Goal: Task Accomplishment & Management: Manage account settings

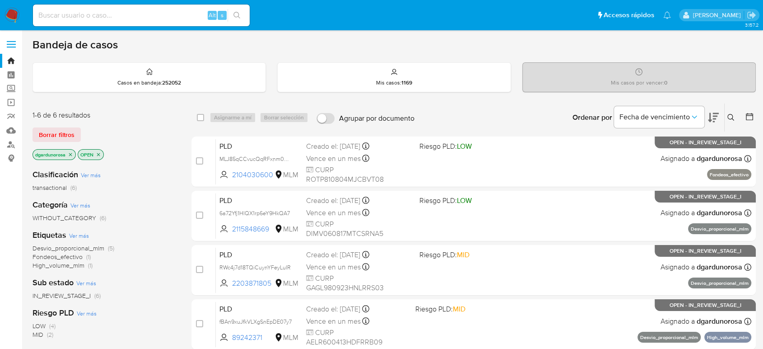
click at [732, 115] on icon at bounding box center [731, 117] width 7 height 7
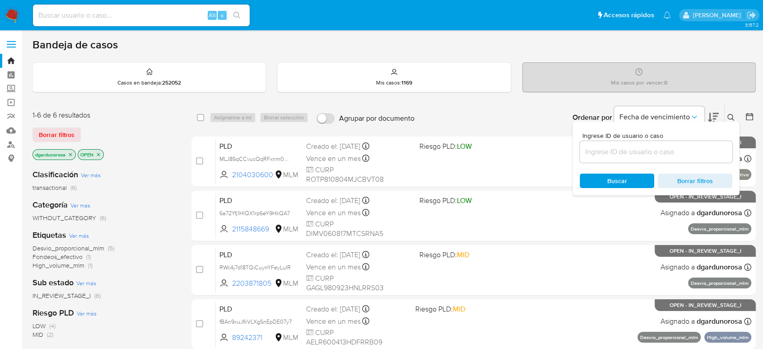
drag, startPoint x: 69, startPoint y: 129, endPoint x: 68, endPoint y: 134, distance: 4.6
click at [69, 132] on span "Borrar filtros" at bounding box center [57, 134] width 36 height 13
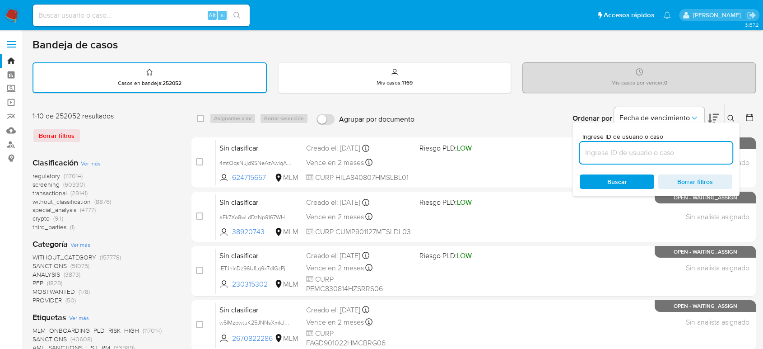
click at [612, 149] on input at bounding box center [656, 153] width 153 height 12
paste input "lXx6sRwzmHZxfrBiPpPPh2DC"
type input "lXx6sRwzmHZxfrBiPpPPh2DC"
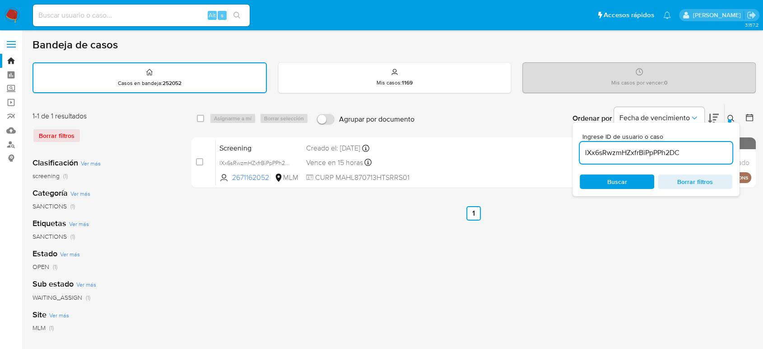
click at [731, 115] on icon at bounding box center [731, 118] width 7 height 7
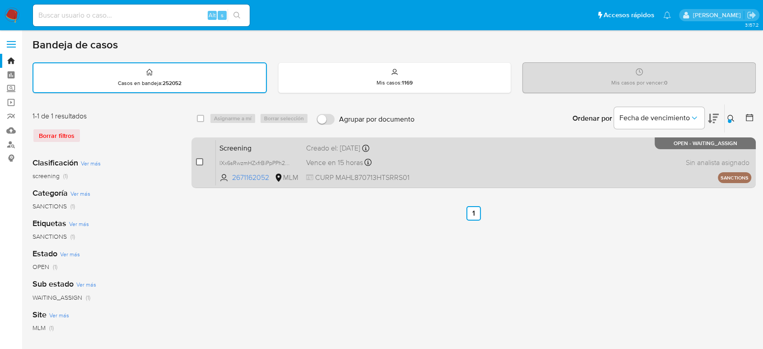
click at [199, 159] on input "checkbox" at bounding box center [199, 161] width 7 height 7
checkbox input "true"
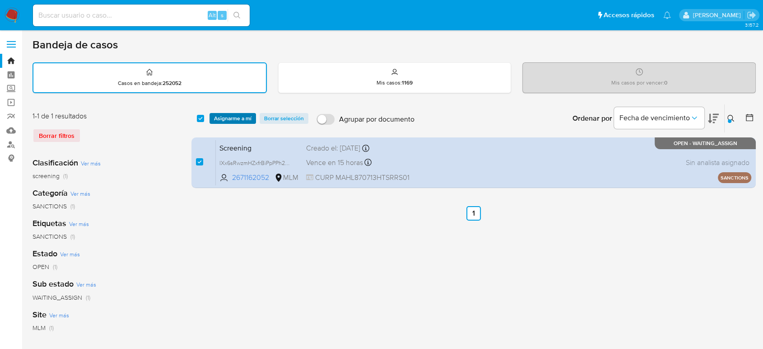
click at [236, 116] on span "Asignarme a mí" at bounding box center [232, 118] width 37 height 9
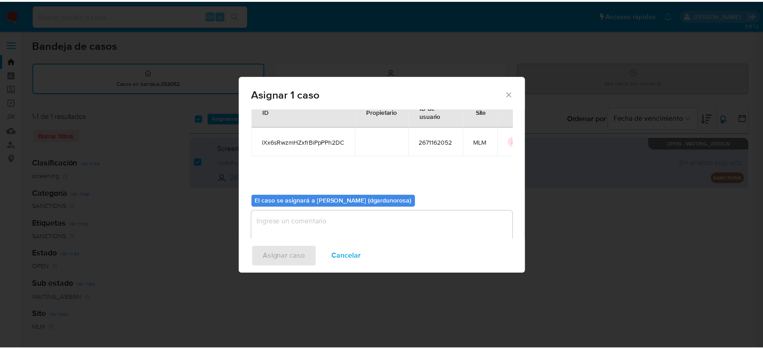
scroll to position [46, 0]
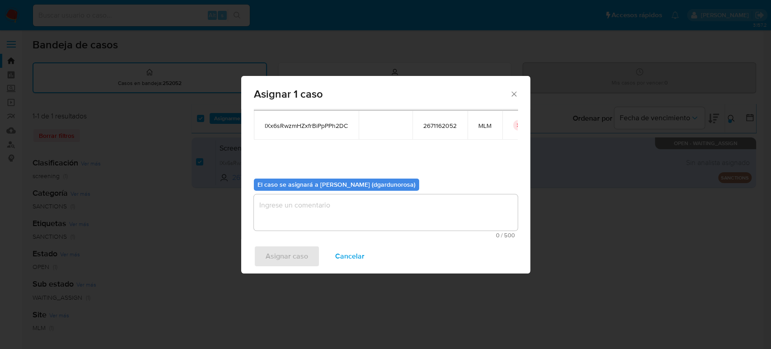
click at [379, 211] on textarea "assign-modal" at bounding box center [386, 212] width 264 height 36
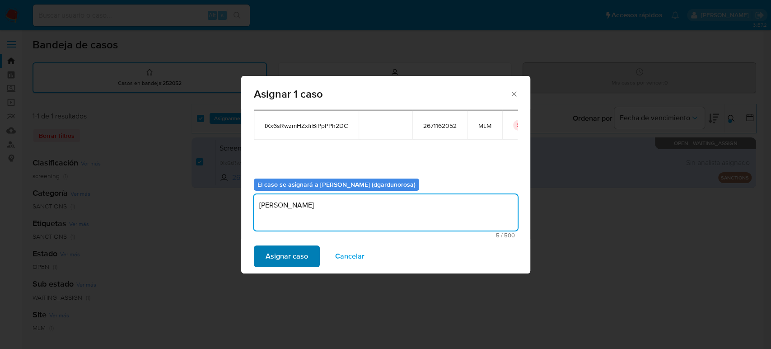
type textarea "diego"
click at [285, 257] on span "Asignar caso" at bounding box center [287, 256] width 42 height 20
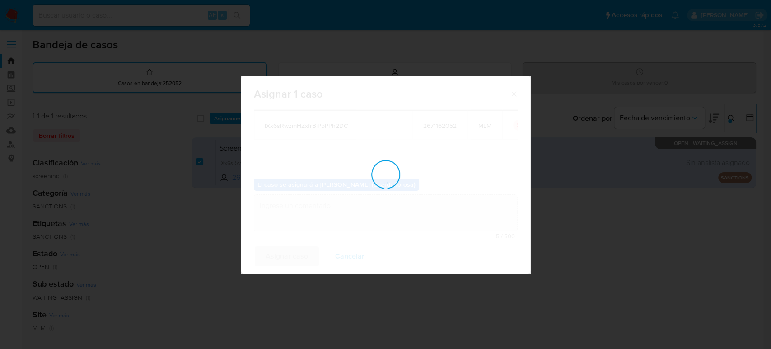
checkbox input "false"
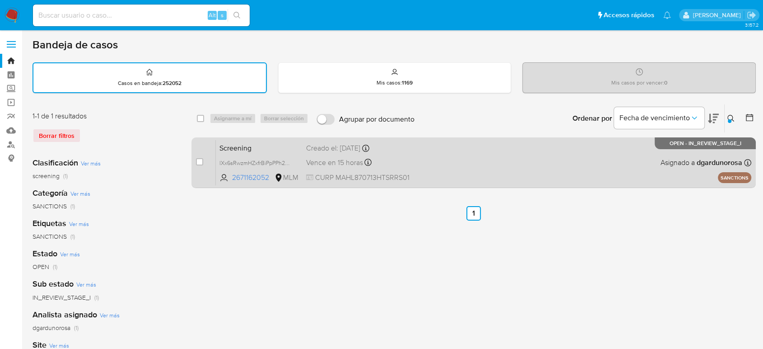
click at [439, 164] on div "Screening lXx6sRwzmHZxfrBiPpPPh2DC 2671162052 MLM Creado el: 04/09/2025 Creado …" at bounding box center [484, 163] width 536 height 46
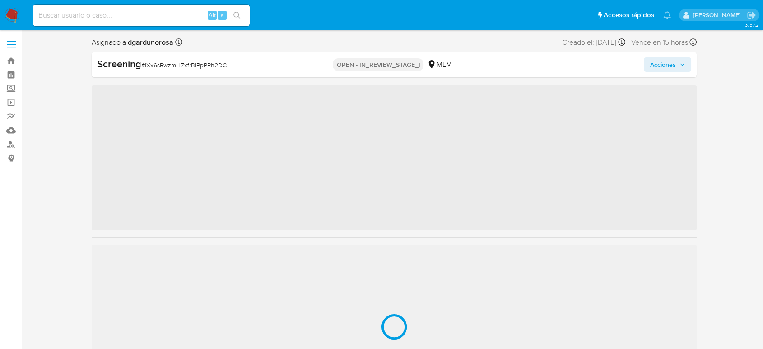
scroll to position [382, 0]
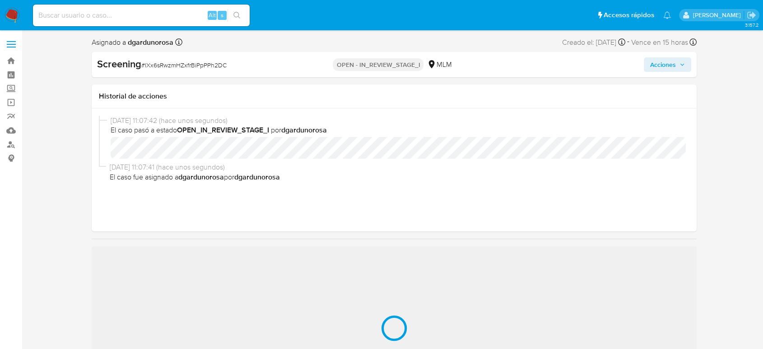
select select "10"
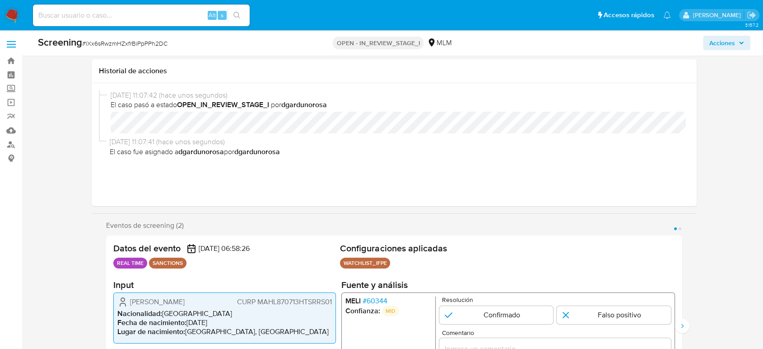
scroll to position [150, 0]
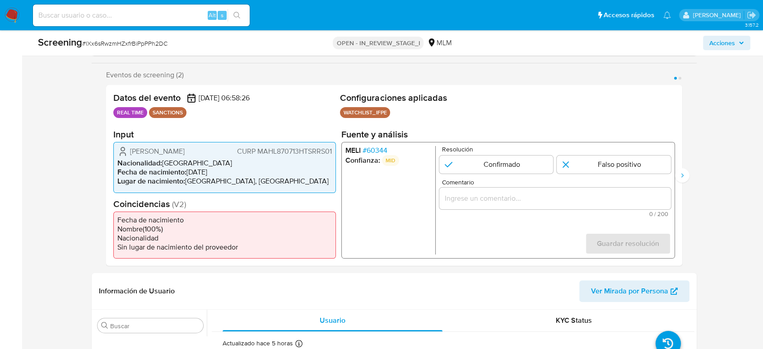
drag, startPoint x: 385, startPoint y: 156, endPoint x: 328, endPoint y: 117, distance: 68.9
click at [385, 156] on p "MID" at bounding box center [390, 160] width 17 height 11
click at [395, 205] on ul "MELI # 60344 Confianza: MID" at bounding box center [391, 200] width 90 height 108
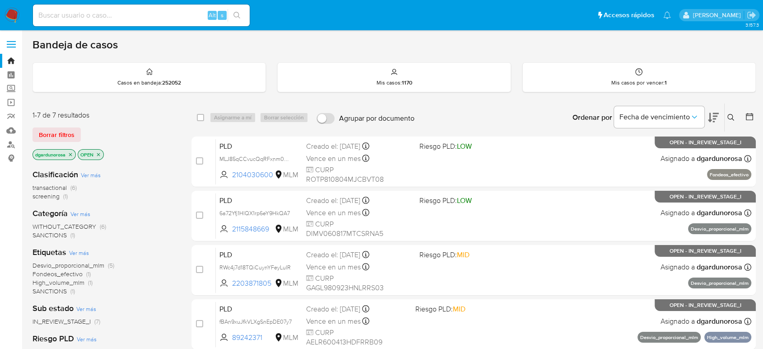
click at [48, 289] on span "SANCTIONS" at bounding box center [50, 290] width 34 height 9
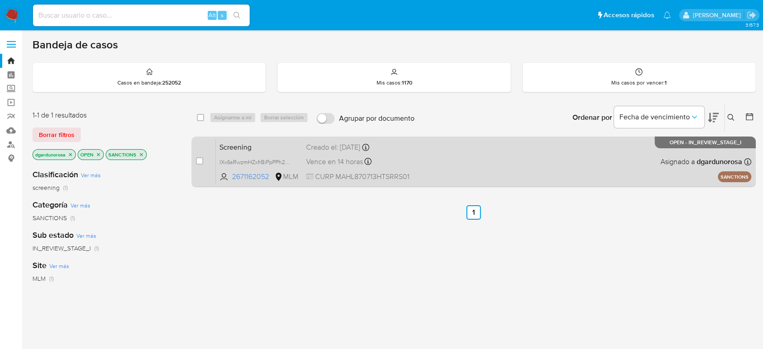
click at [463, 168] on div "Screening lXx6sRwzmHZxfrBiPpPPh2DC 2671162052 MLM Creado el: 04/09/2025 Creado …" at bounding box center [484, 162] width 536 height 46
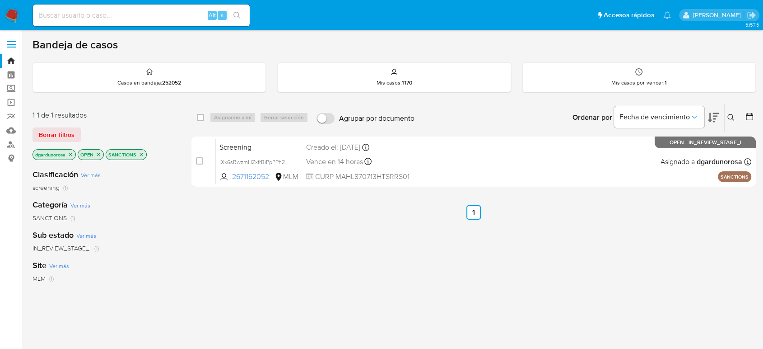
click at [344, 263] on div "select-all-cases-checkbox Asignarme a mí Borrar selección Agrupar por documento…" at bounding box center [474, 307] width 565 height 409
click at [11, 18] on img at bounding box center [12, 15] width 15 height 15
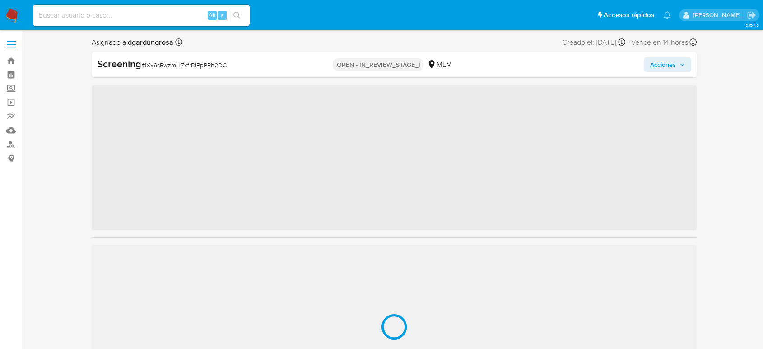
scroll to position [382, 0]
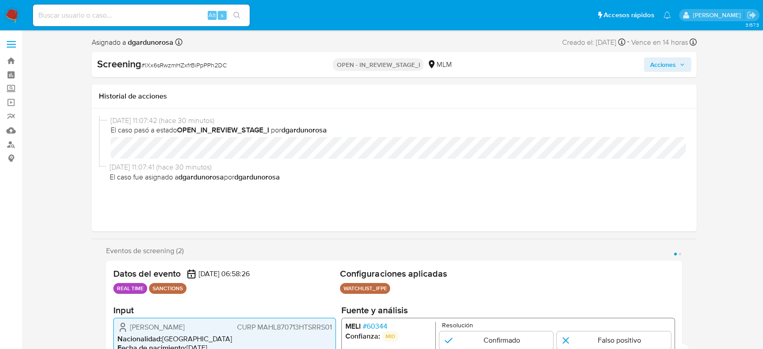
select select "10"
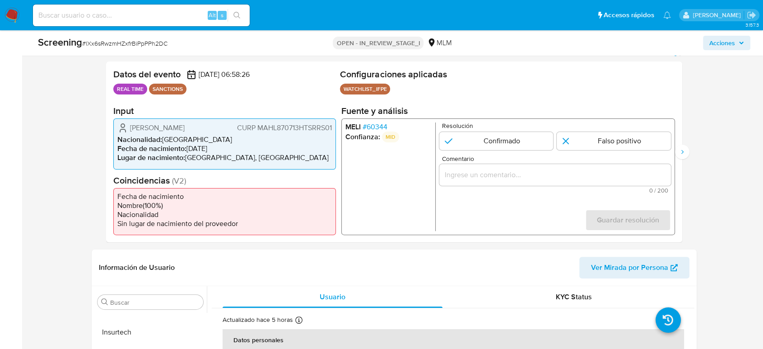
scroll to position [150, 0]
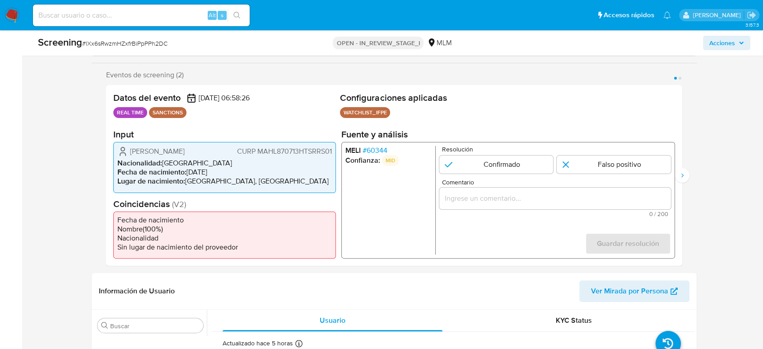
click at [377, 146] on span "# 60344" at bounding box center [375, 150] width 25 height 9
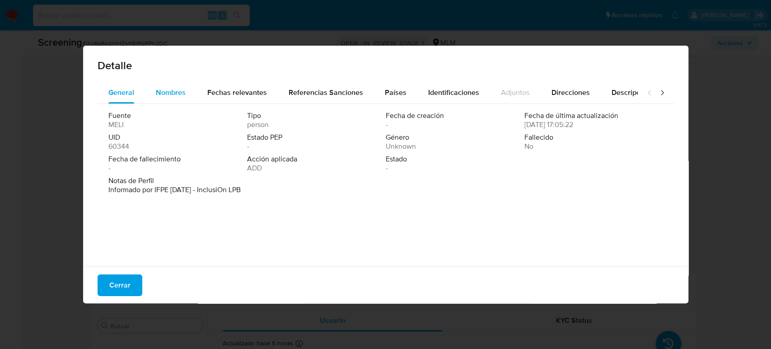
click at [175, 91] on span "Nombres" at bounding box center [171, 92] width 30 height 10
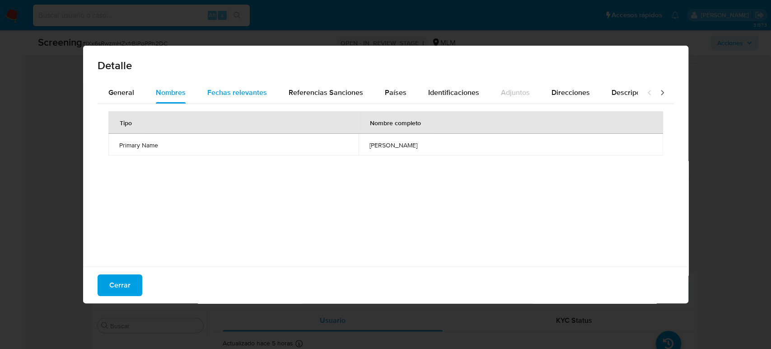
click at [234, 98] on span "Fechas relevantes" at bounding box center [237, 92] width 60 height 10
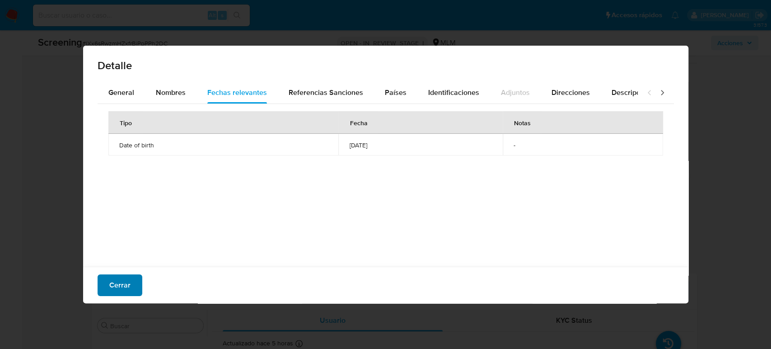
click at [110, 285] on span "Cerrar" at bounding box center [119, 285] width 21 height 20
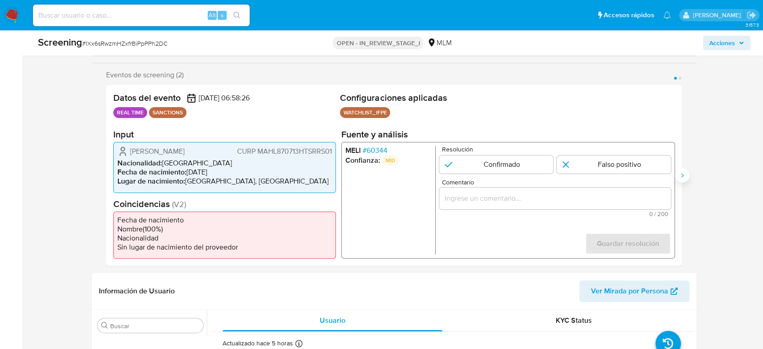
click at [682, 178] on icon "Siguiente" at bounding box center [682, 175] width 7 height 7
click at [383, 150] on span "# 60344" at bounding box center [375, 150] width 25 height 9
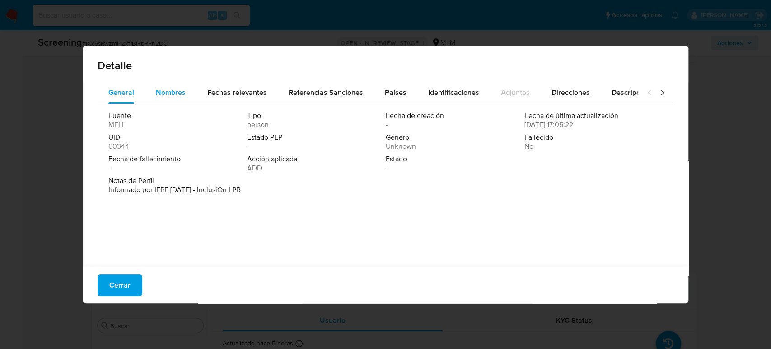
click at [165, 94] on span "Nombres" at bounding box center [171, 92] width 30 height 10
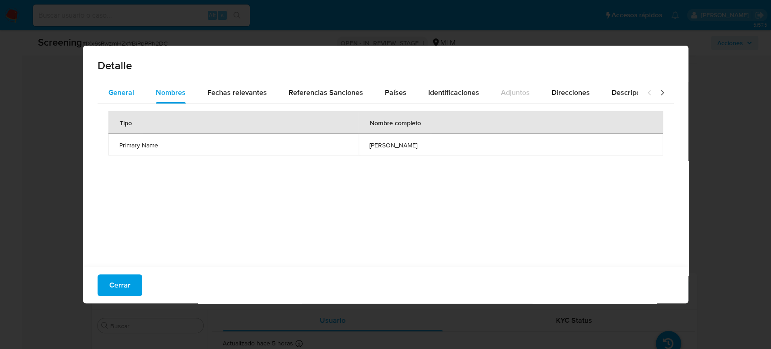
click at [130, 97] on span "General" at bounding box center [121, 92] width 26 height 10
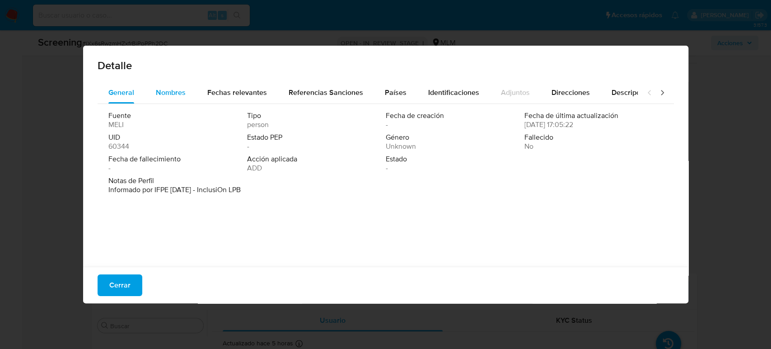
click at [172, 86] on div "Nombres" at bounding box center [171, 93] width 30 height 22
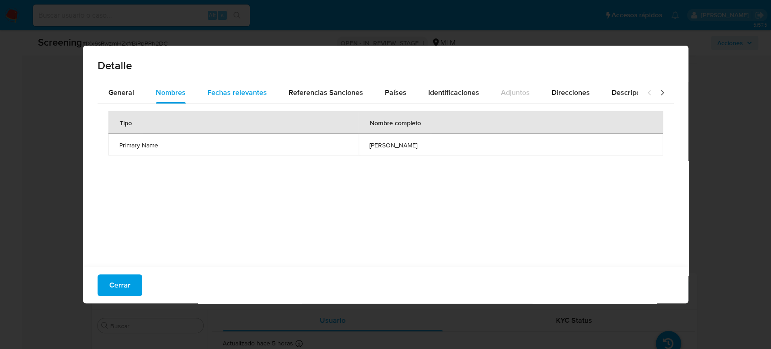
click at [217, 95] on span "Fechas relevantes" at bounding box center [237, 92] width 60 height 10
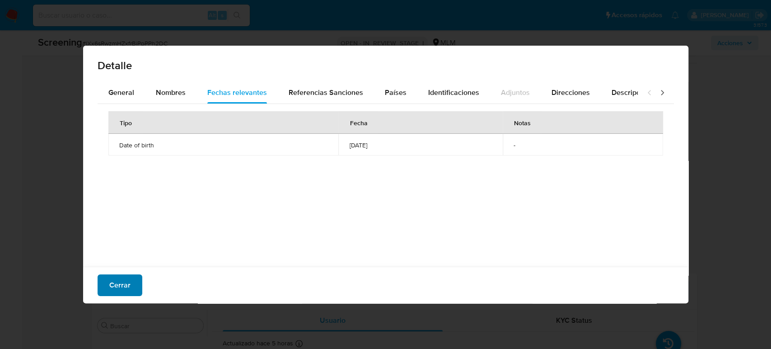
click at [113, 290] on span "Cerrar" at bounding box center [119, 285] width 21 height 20
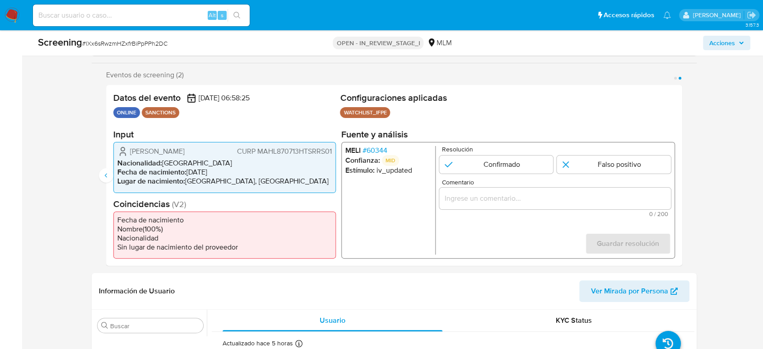
click at [381, 148] on span "# 60344" at bounding box center [375, 150] width 25 height 9
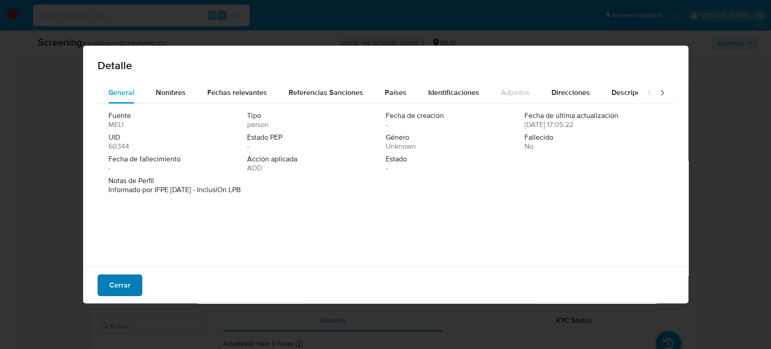
click at [121, 283] on span "Cerrar" at bounding box center [119, 285] width 21 height 20
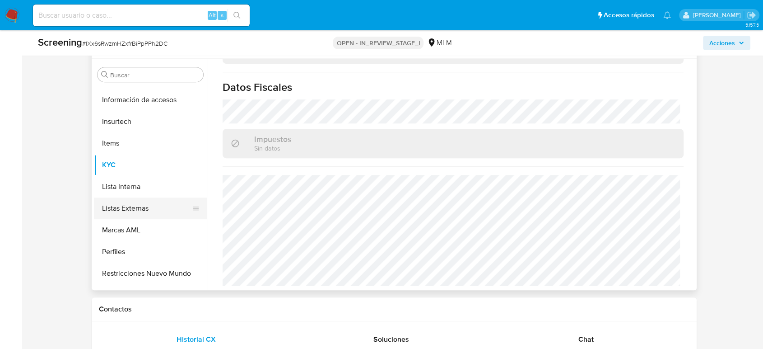
scroll to position [382, 0]
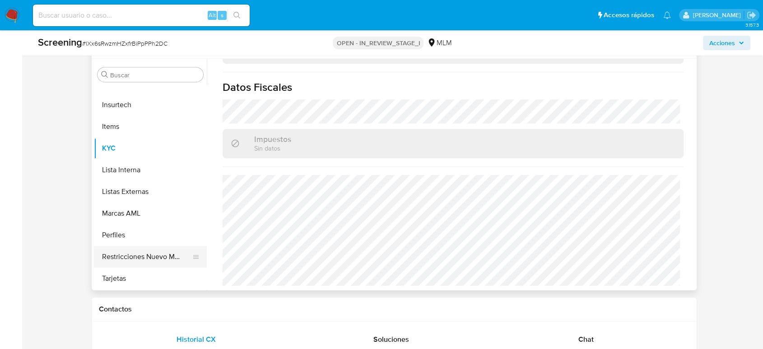
click at [143, 251] on button "Restricciones Nuevo Mundo" at bounding box center [147, 257] width 106 height 22
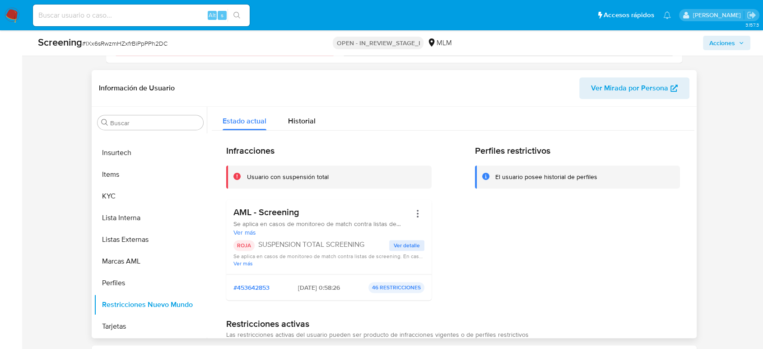
scroll to position [401, 0]
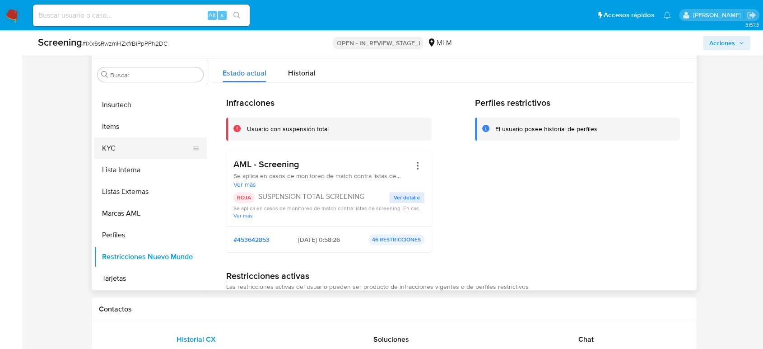
click at [125, 157] on button "KYC" at bounding box center [147, 148] width 106 height 22
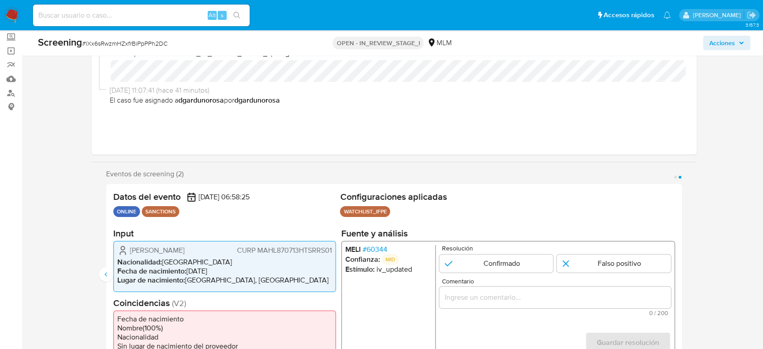
scroll to position [150, 0]
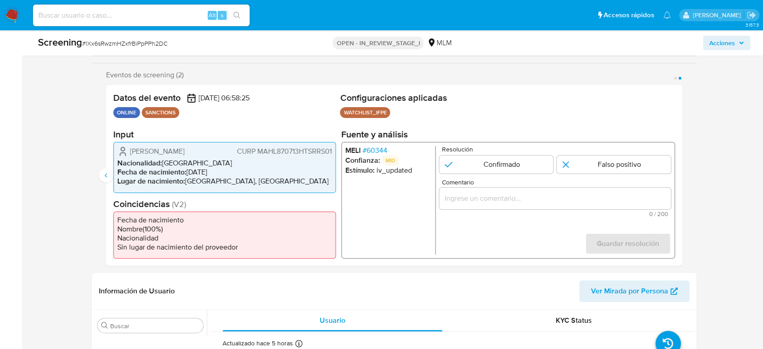
click at [131, 145] on div "Luis Alberto Martinez Hernandez CURP MAHL870713HTSRRS01 Nacionalidad : México F…" at bounding box center [224, 167] width 223 height 51
drag, startPoint x: 131, startPoint y: 150, endPoint x: 224, endPoint y: 154, distance: 92.7
click at [185, 154] on span "Luis Alberto Martinez Hernandez" at bounding box center [157, 151] width 55 height 9
drag, startPoint x: 232, startPoint y: 153, endPoint x: 131, endPoint y: 157, distance: 100.3
click at [131, 155] on span "Luis Alberto Martinez Hernandez" at bounding box center [157, 151] width 55 height 9
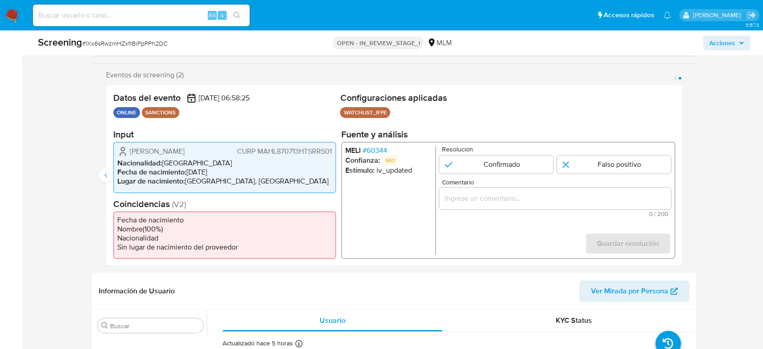
click at [281, 147] on span "CURP MAHL870713HTSRRS01" at bounding box center [284, 151] width 95 height 9
click at [282, 153] on span "CURP MAHL870713HTSRRS01" at bounding box center [284, 151] width 95 height 9
click at [241, 178] on li "Lugar de nacimiento : MEXICO, TAMAULIPAS" at bounding box center [224, 181] width 215 height 9
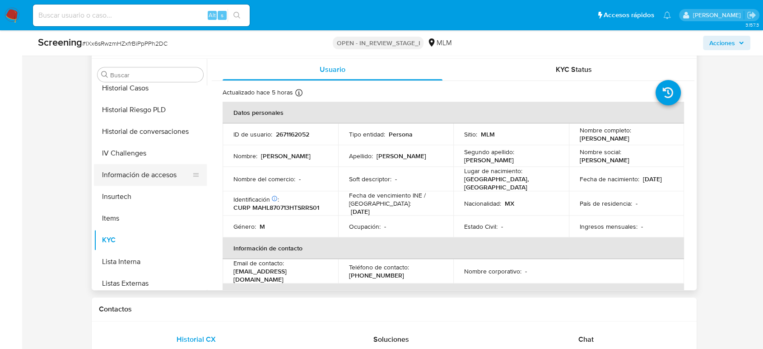
scroll to position [231, 0]
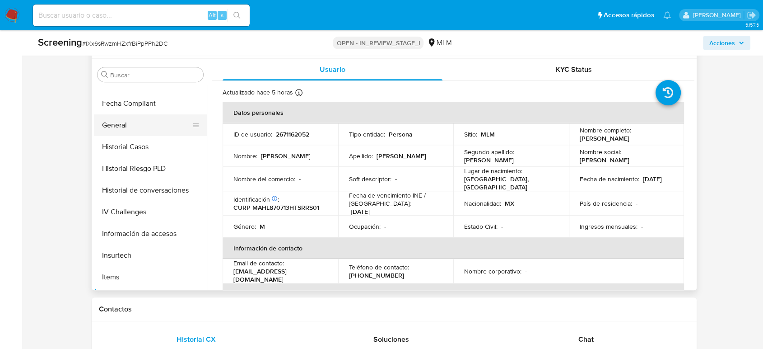
click at [112, 126] on button "General" at bounding box center [147, 125] width 106 height 22
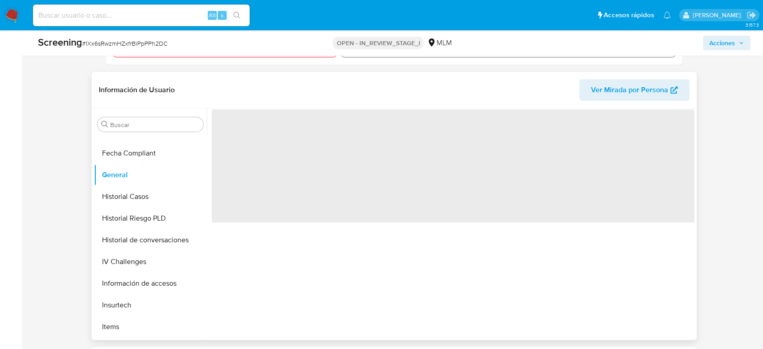
scroll to position [351, 0]
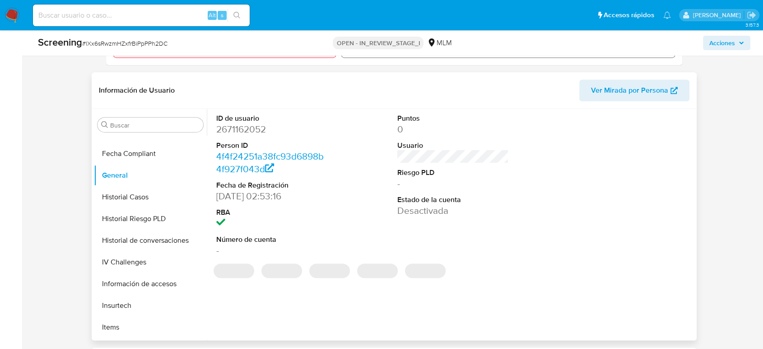
click at [257, 130] on dd "2671162052" at bounding box center [272, 129] width 112 height 13
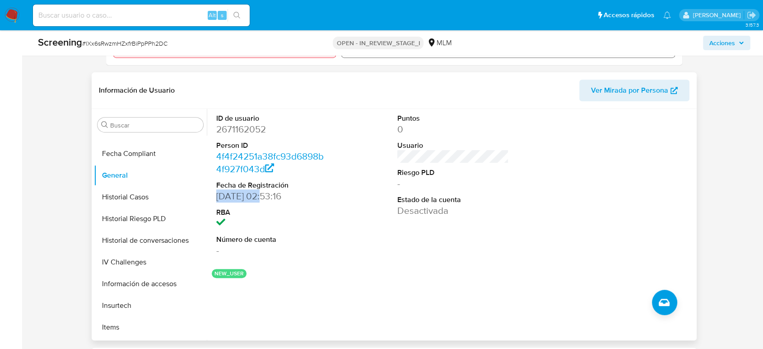
drag, startPoint x: 214, startPoint y: 199, endPoint x: 264, endPoint y: 198, distance: 50.2
click at [264, 198] on div "ID de usuario 2671162052 Person ID 4f4f24251a38fc93d6898b4f927f043d Fecha de Re…" at bounding box center [272, 185] width 121 height 153
copy dd "[DATE]"
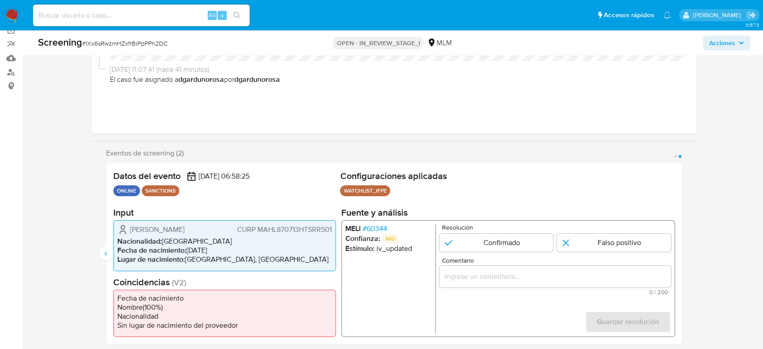
scroll to position [150, 0]
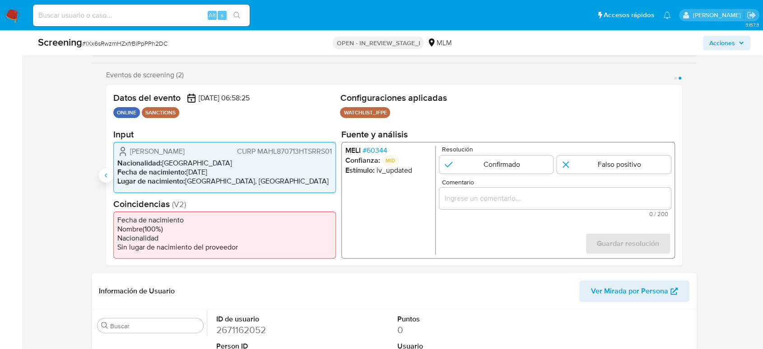
click at [103, 171] on button "Anterior" at bounding box center [106, 175] width 14 height 14
click at [521, 200] on input "Comentario" at bounding box center [555, 198] width 232 height 12
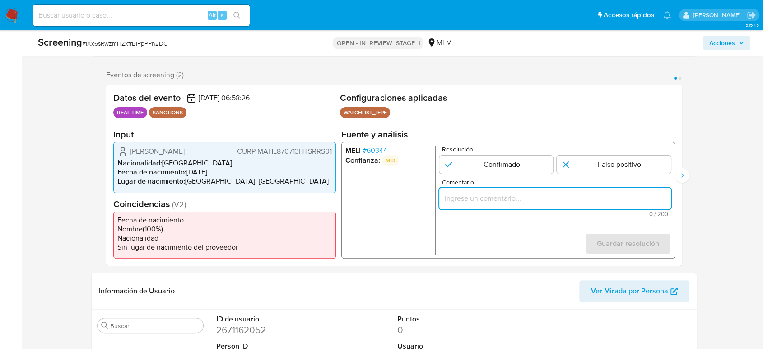
paste input "SE DESCARTA COINCIDENCIA EN LISTA DE SANCIONES DENOMINADA IFPE, YA QUE LA FECHA…"
type input "SE DESCARTA COINCIDENCIA EN LISTA DE SANCIONES DENOMINADA IFPE, YA QUE LA FECHA…"
click at [572, 165] on input "1 de 2" at bounding box center [614, 164] width 114 height 18
radio input "true"
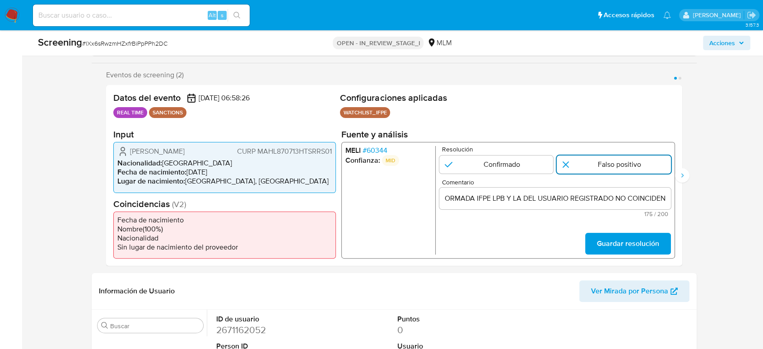
scroll to position [0, 0]
click at [619, 244] on span "Guardar resolución" at bounding box center [628, 244] width 62 height 20
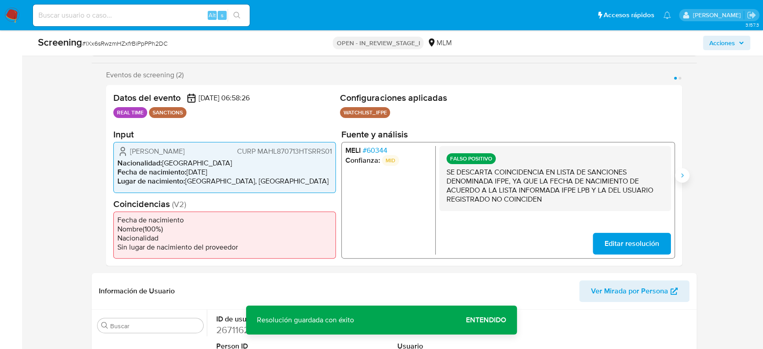
click at [682, 174] on icon "Siguiente" at bounding box center [682, 175] width 7 height 7
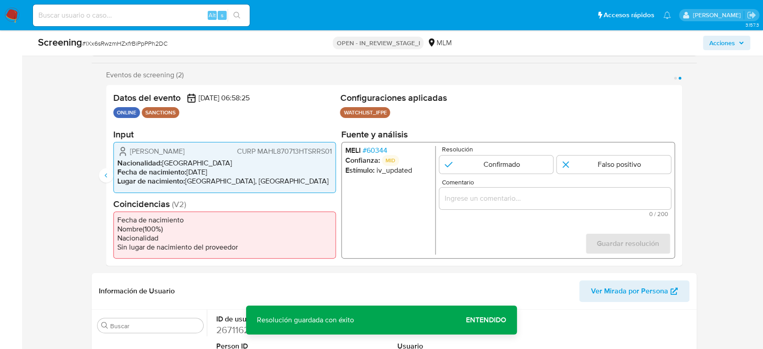
click at [584, 210] on div "Comentario 0 / 200 200 caracteres restantes" at bounding box center [555, 198] width 232 height 38
click at [578, 202] on input "Comentario" at bounding box center [555, 198] width 232 height 12
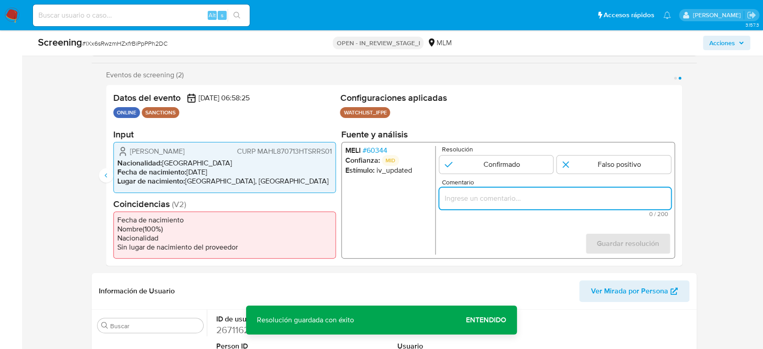
paste input "SE DESCARTA COINCIDENCIA EN LISTA DE SANCIONES DENOMINADA IFPE, YA QUE LA FECHA…"
type input "SE DESCARTA COINCIDENCIA EN LISTA DE SANCIONES DENOMINADA IFPE, YA QUE LA FECHA…"
click at [582, 169] on input "2 de 2" at bounding box center [614, 164] width 114 height 18
radio input "true"
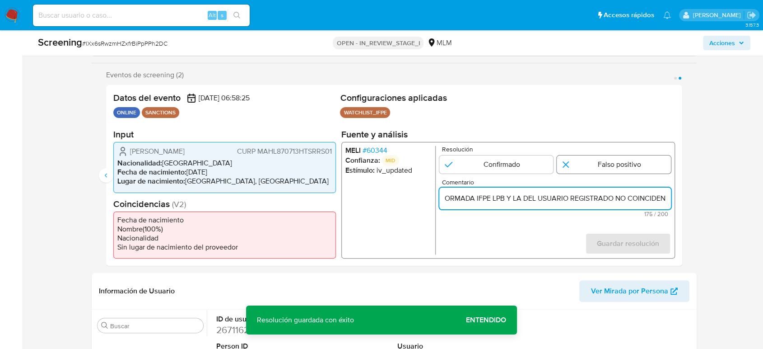
scroll to position [0, 0]
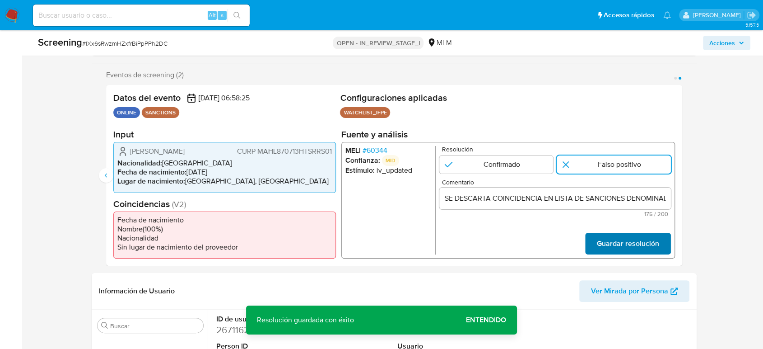
click at [612, 239] on span "Guardar resolución" at bounding box center [628, 244] width 62 height 20
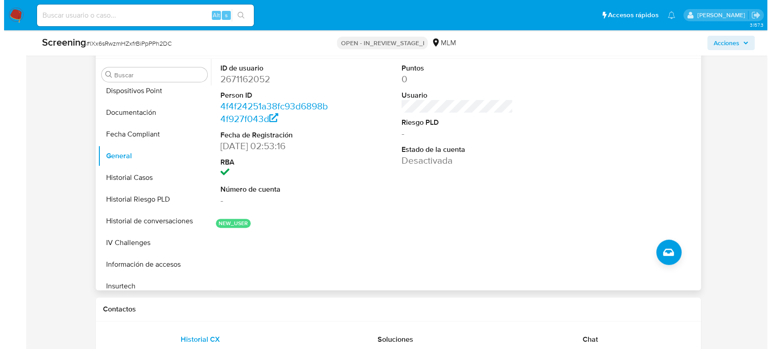
scroll to position [351, 0]
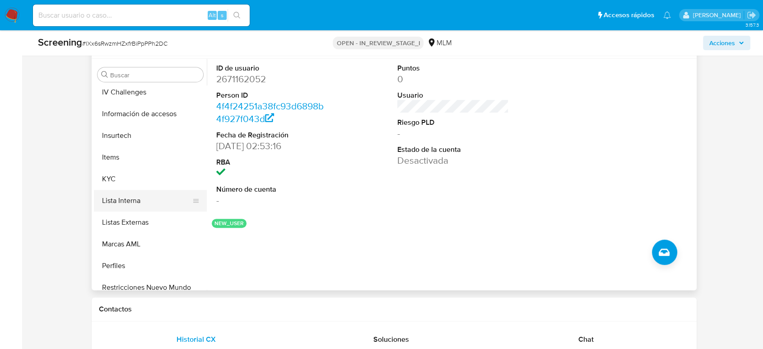
click at [138, 196] on button "Lista Interna" at bounding box center [147, 201] width 106 height 22
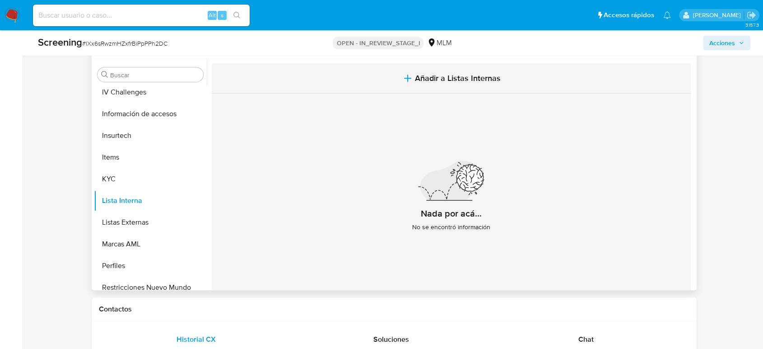
click at [479, 68] on button "Añadir a Listas Internas" at bounding box center [451, 78] width 479 height 30
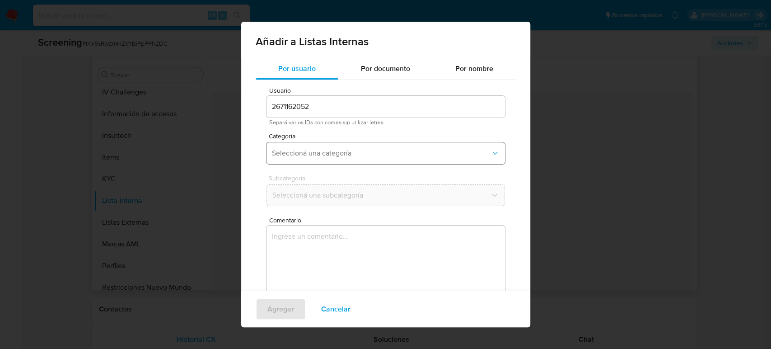
click at [388, 153] on span "Seleccioná una categoría" at bounding box center [381, 153] width 219 height 9
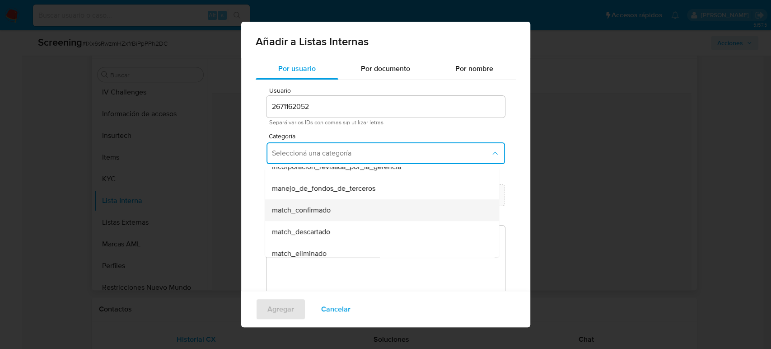
scroll to position [50, 0]
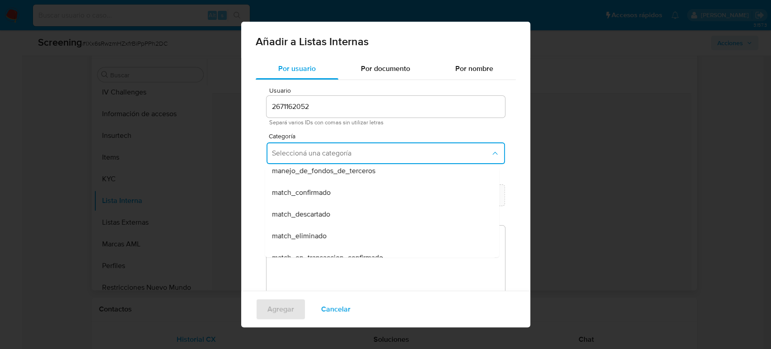
click at [344, 218] on div "match_descartado" at bounding box center [379, 214] width 215 height 22
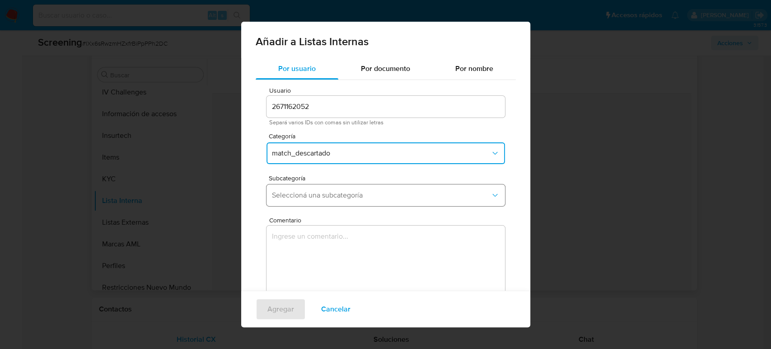
click at [346, 200] on button "Seleccioná una subcategoría" at bounding box center [385, 195] width 238 height 22
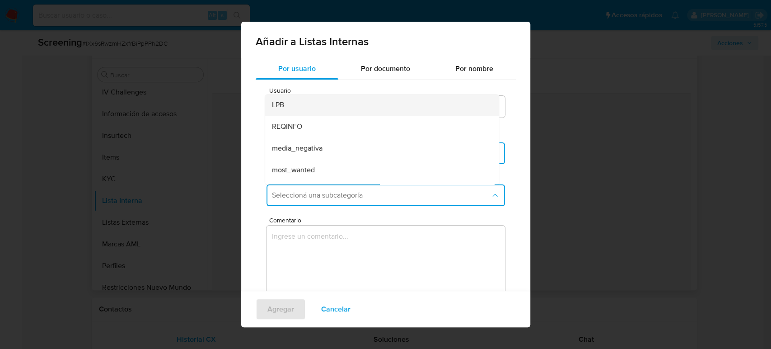
click at [340, 107] on div "LPB" at bounding box center [379, 105] width 215 height 22
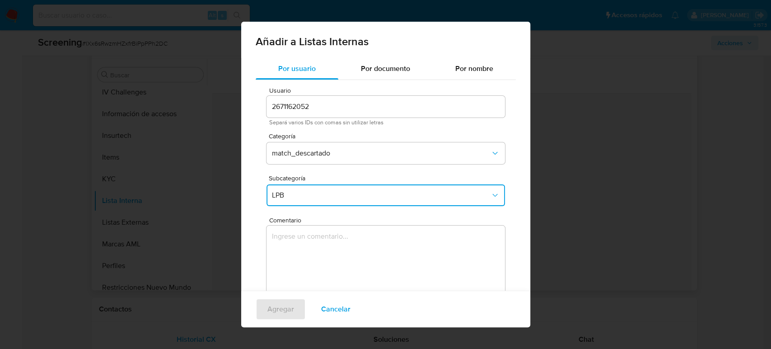
click at [336, 256] on textarea "Comentario" at bounding box center [385, 268] width 238 height 87
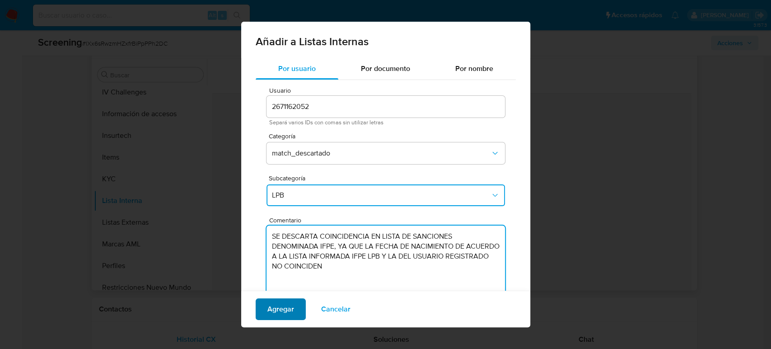
type textarea "SE DESCARTA COINCIDENCIA EN LISTA DE SANCIONES DENOMINADA IFPE, YA QUE LA FECHA…"
click at [295, 303] on button "Agregar" at bounding box center [281, 309] width 50 height 22
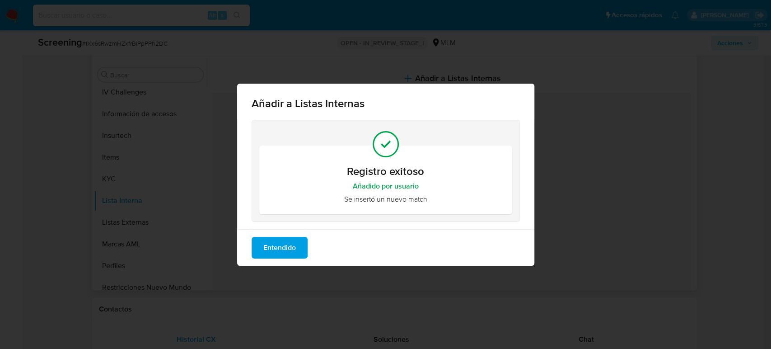
click at [291, 252] on span "Entendido" at bounding box center [279, 248] width 33 height 20
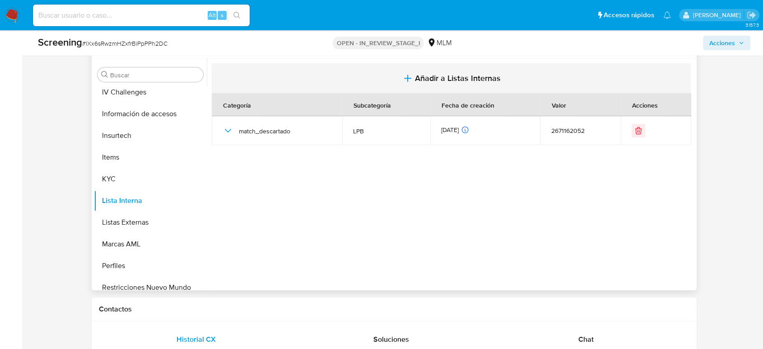
click at [445, 80] on span "Añadir a Listas Internas" at bounding box center [458, 78] width 86 height 10
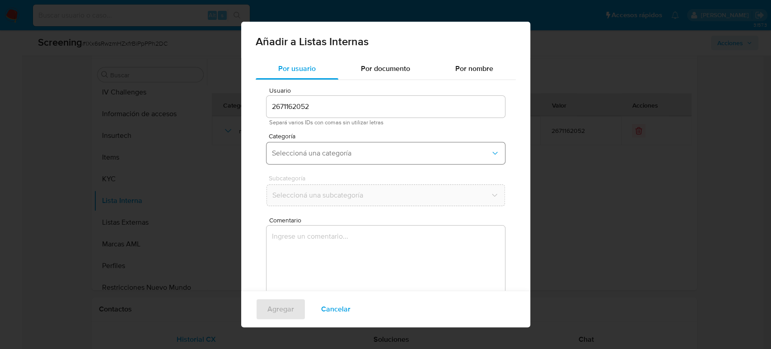
click at [386, 154] on span "Seleccioná una categoría" at bounding box center [381, 153] width 219 height 9
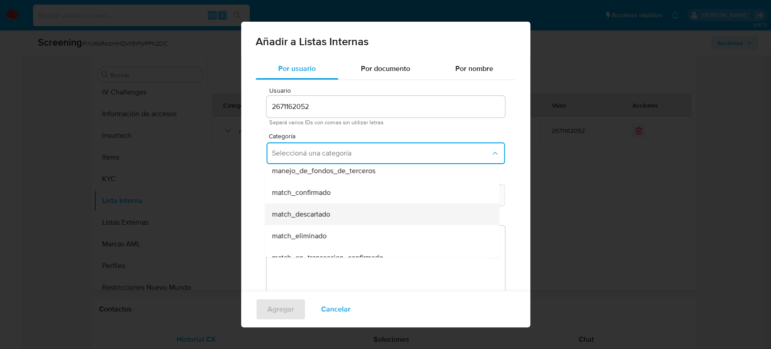
click at [337, 212] on div "match_descartado" at bounding box center [379, 214] width 215 height 22
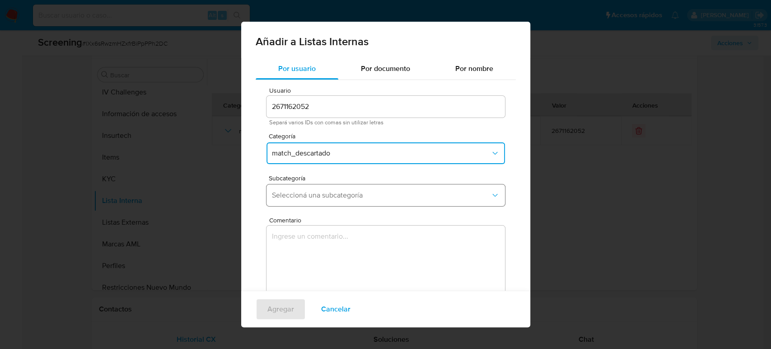
click at [338, 200] on button "Seleccioná una subcategoría" at bounding box center [385, 195] width 238 height 22
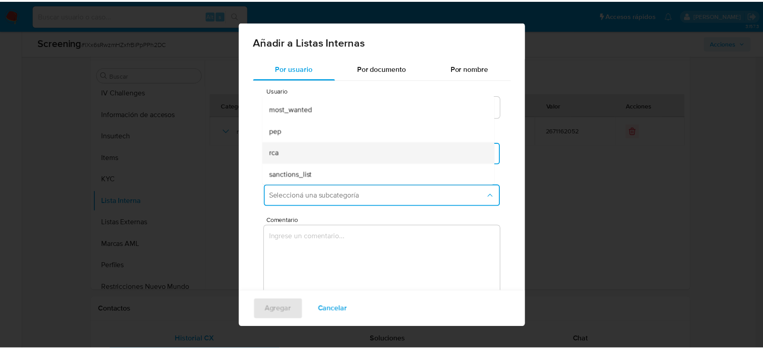
scroll to position [61, 0]
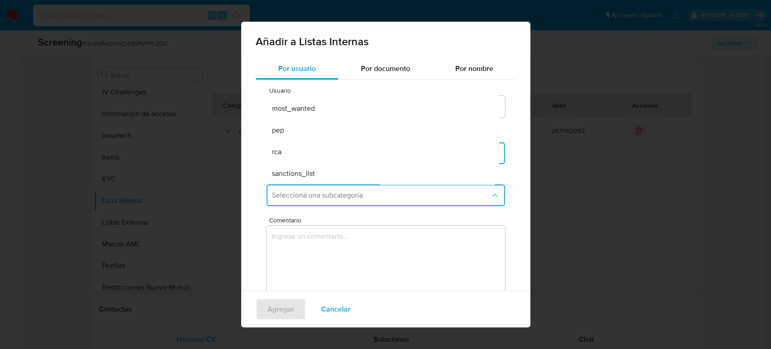
click at [336, 167] on div "sanctions_list" at bounding box center [379, 174] width 215 height 22
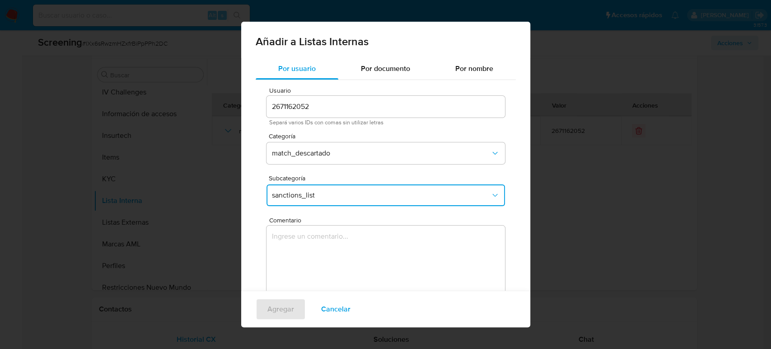
click at [341, 238] on textarea "Comentario" at bounding box center [385, 268] width 238 height 87
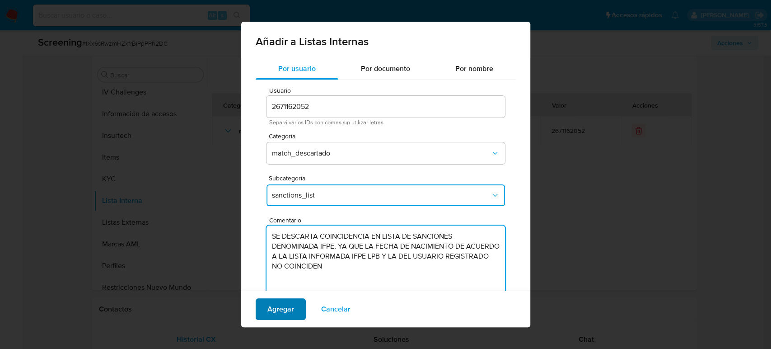
type textarea "SE DESCARTA COINCIDENCIA EN LISTA DE SANCIONES DENOMINADA IFPE, YA QUE LA FECHA…"
click at [298, 306] on button "Agregar" at bounding box center [281, 309] width 50 height 22
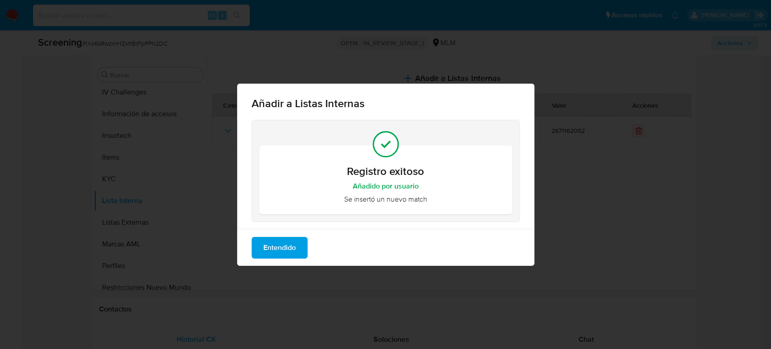
click at [283, 256] on span "Entendido" at bounding box center [279, 248] width 33 height 20
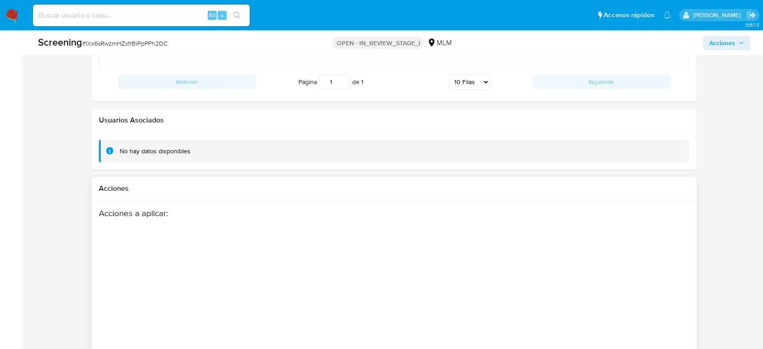
scroll to position [1525, 0]
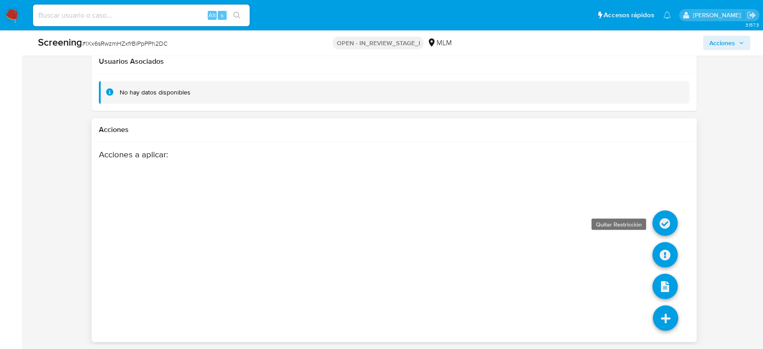
click at [665, 229] on icon at bounding box center [665, 222] width 25 height 25
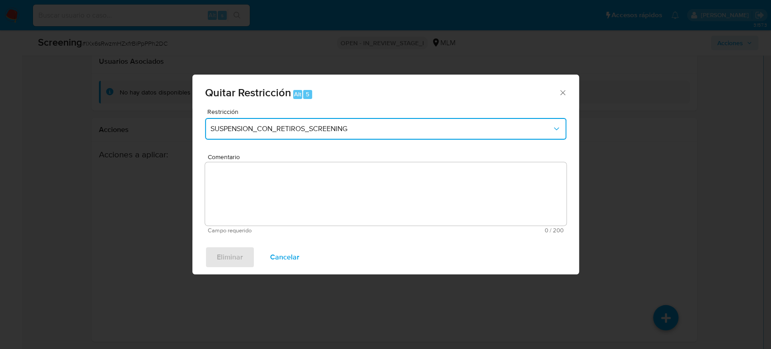
click at [323, 132] on span "SUSPENSION_CON_RETIROS_SCREENING" at bounding box center [380, 128] width 341 height 9
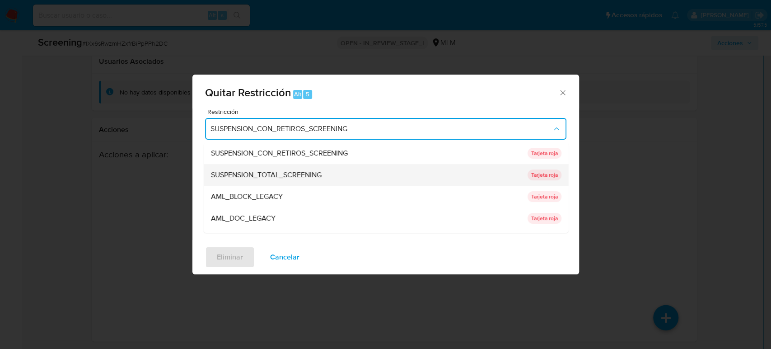
click at [327, 171] on div "SUSPENSION_TOTAL_SCREENING" at bounding box center [365, 175] width 311 height 22
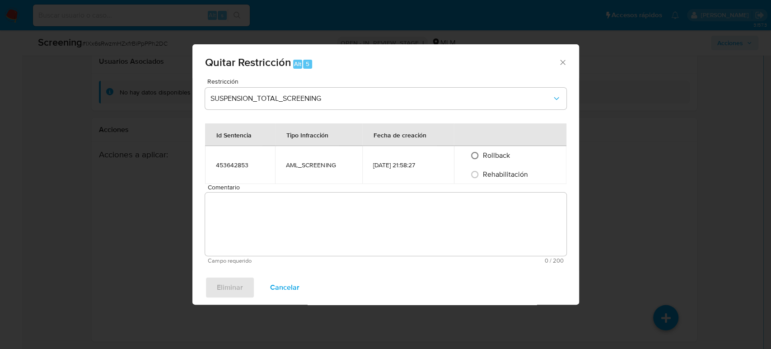
click at [477, 154] on input "Rollback" at bounding box center [475, 155] width 14 height 14
radio input "true"
click at [455, 225] on textarea "Comentario" at bounding box center [385, 223] width 361 height 63
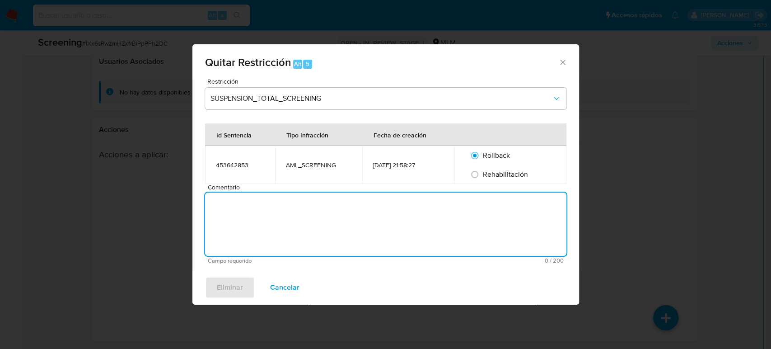
paste textarea "SE DESCARTA COINCIDENCIA EN LISTA DE SANCIONES DENOMINADA IFPE, YA QUE LA FECHA…"
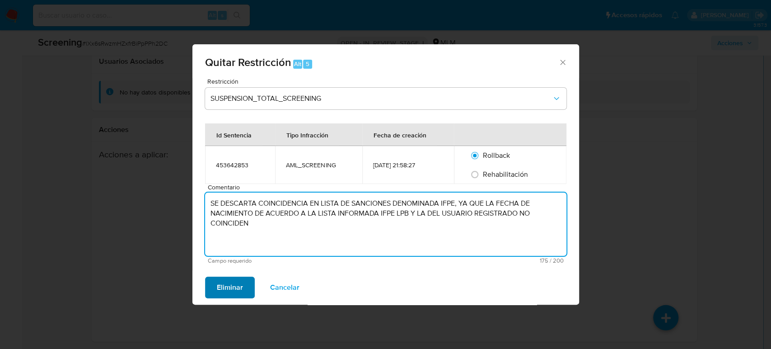
type textarea "SE DESCARTA COINCIDENCIA EN LISTA DE SANCIONES DENOMINADA IFPE, YA QUE LA FECHA…"
click at [238, 295] on span "Eliminar" at bounding box center [230, 287] width 26 height 20
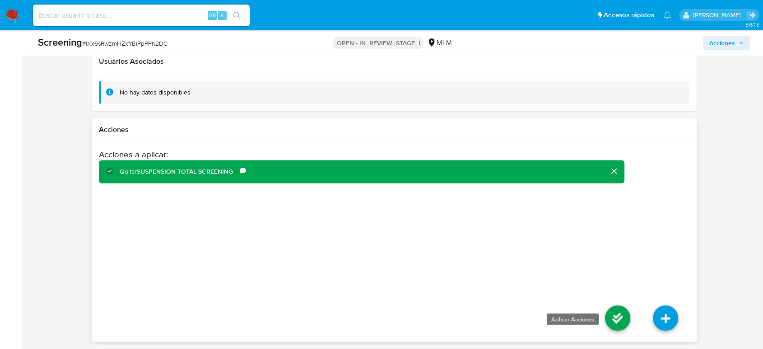
click at [609, 315] on icon at bounding box center [617, 317] width 25 height 25
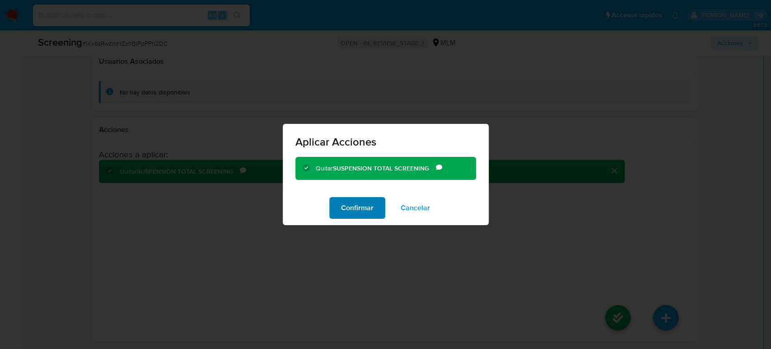
click at [341, 209] on button "Confirmar" at bounding box center [357, 208] width 56 height 22
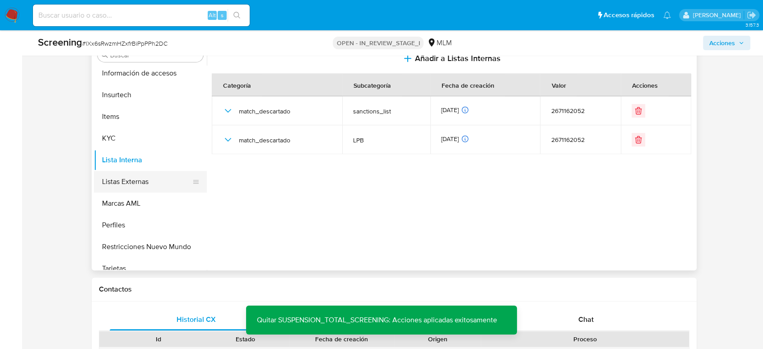
scroll to position [382, 0]
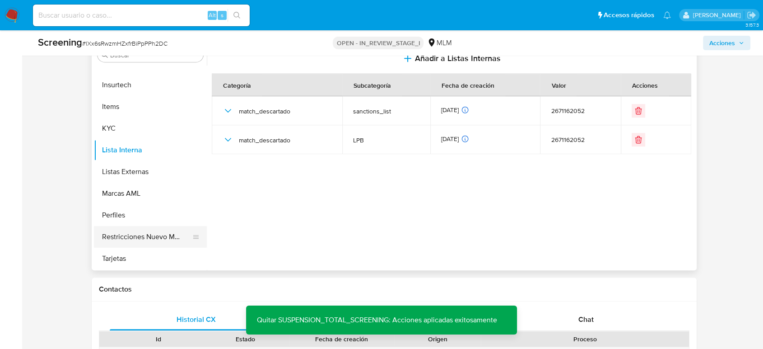
click at [142, 239] on button "Restricciones Nuevo Mundo" at bounding box center [147, 237] width 106 height 22
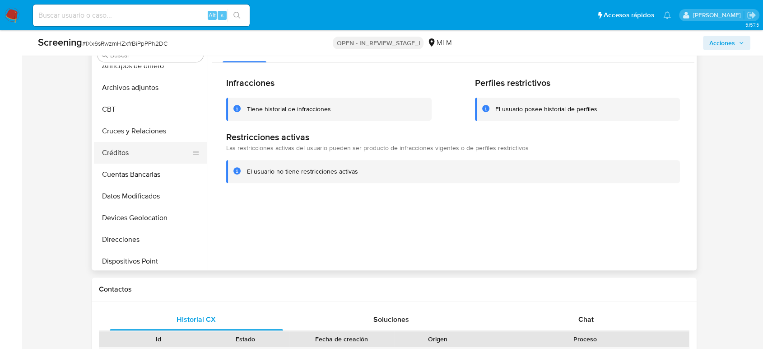
scroll to position [0, 0]
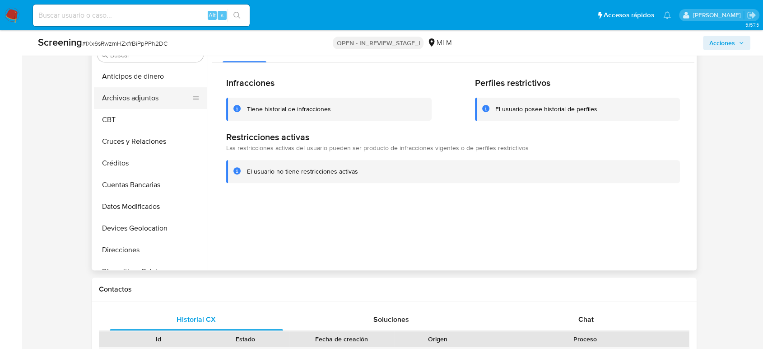
drag, startPoint x: 142, startPoint y: 108, endPoint x: 139, endPoint y: 103, distance: 5.3
click at [142, 109] on button "CBT" at bounding box center [150, 120] width 113 height 22
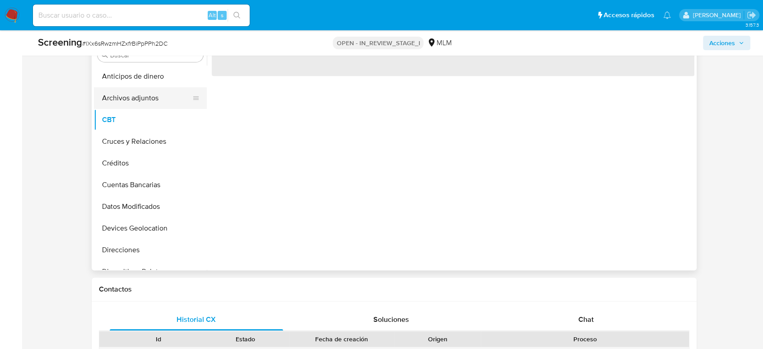
drag, startPoint x: 137, startPoint y: 101, endPoint x: 140, endPoint y: 106, distance: 6.1
click at [139, 103] on button "Archivos adjuntos" at bounding box center [147, 98] width 106 height 22
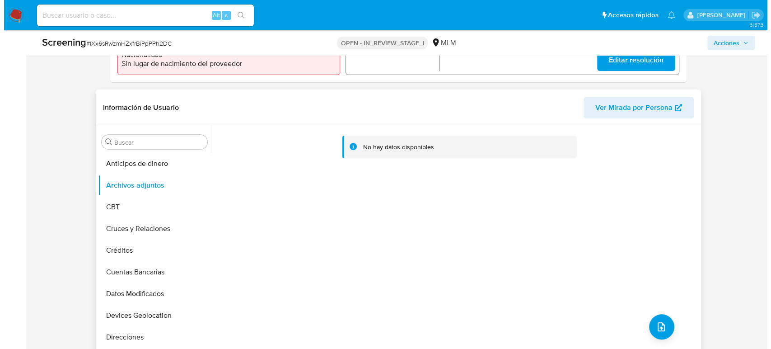
scroll to position [321, 0]
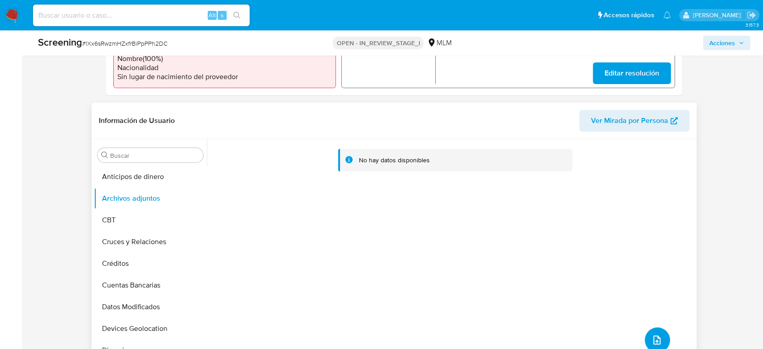
click at [645, 332] on button "upload-file" at bounding box center [657, 339] width 25 height 25
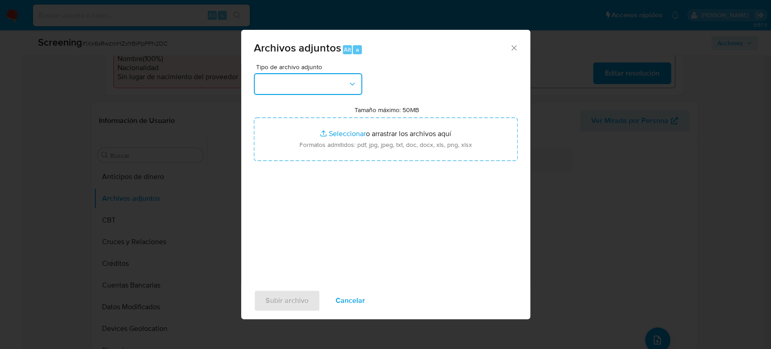
click at [315, 85] on button "button" at bounding box center [308, 84] width 108 height 22
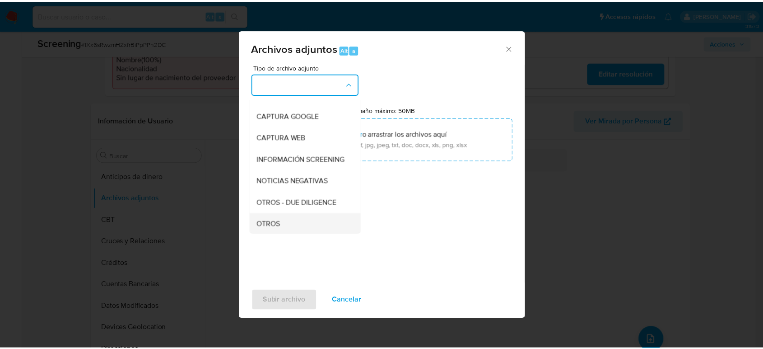
scroll to position [100, 0]
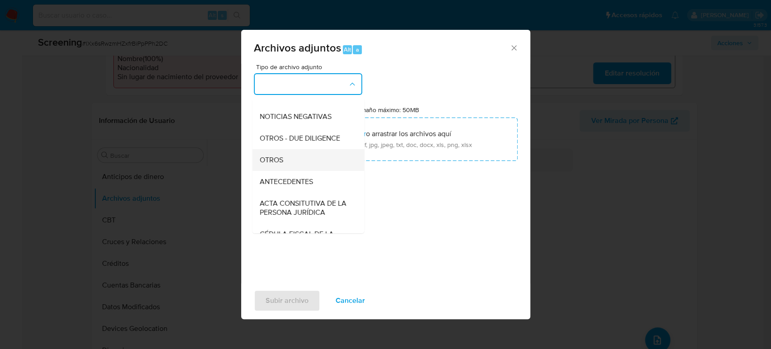
click at [286, 166] on div "OTROS" at bounding box center [305, 160] width 92 height 22
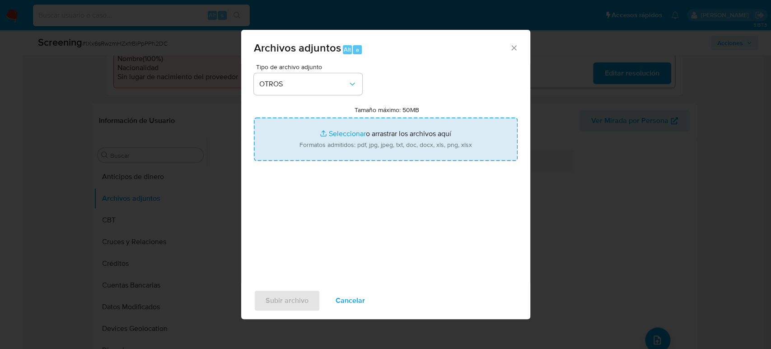
type input "C:\fakepath\LUIS ALBERTO MARTINEZ HERNANDEZ.pdf"
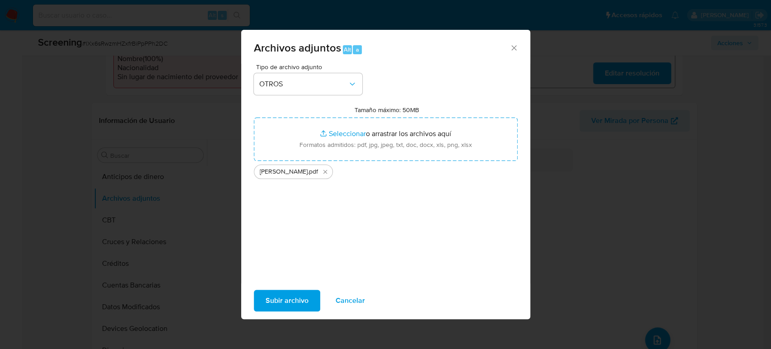
click at [288, 305] on span "Subir archivo" at bounding box center [287, 300] width 43 height 20
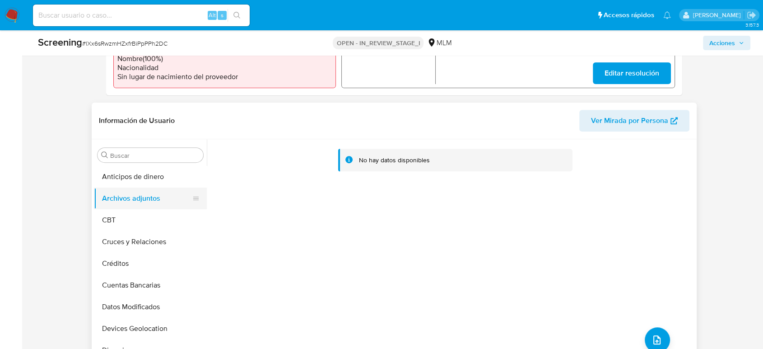
drag, startPoint x: 106, startPoint y: 220, endPoint x: 117, endPoint y: 203, distance: 20.7
click at [106, 220] on button "CBT" at bounding box center [150, 220] width 113 height 22
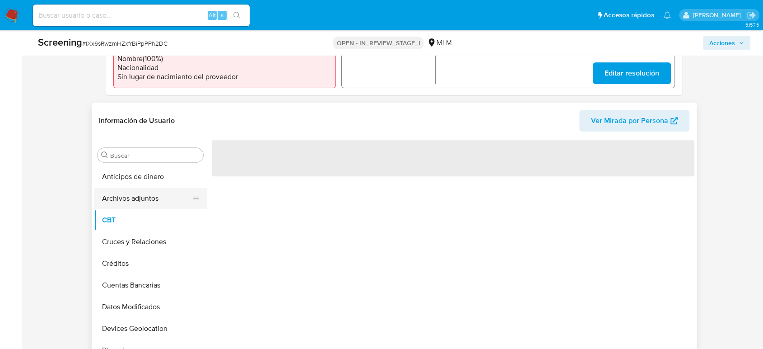
click at [130, 192] on button "Archivos adjuntos" at bounding box center [147, 198] width 106 height 22
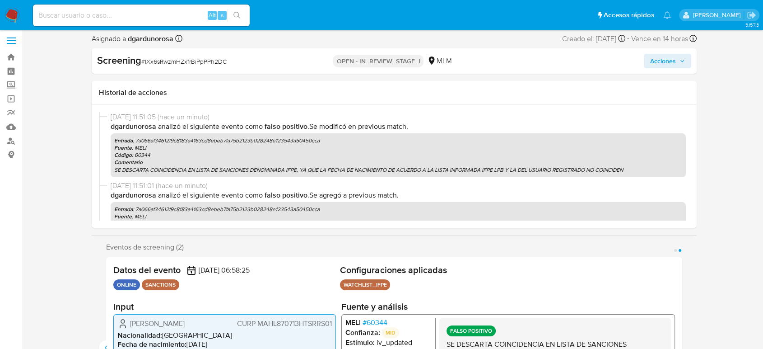
scroll to position [0, 0]
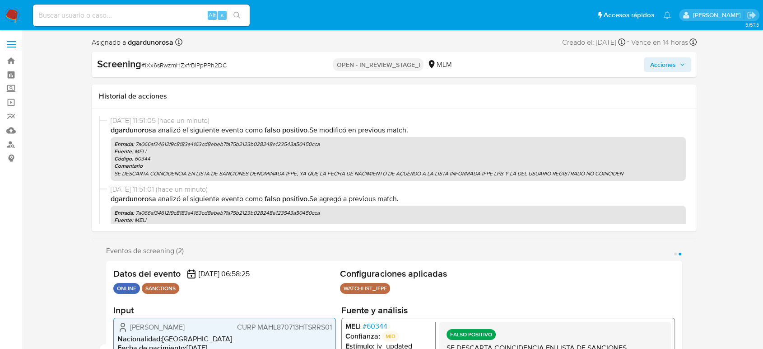
click at [679, 65] on span "Acciones" at bounding box center [667, 64] width 35 height 13
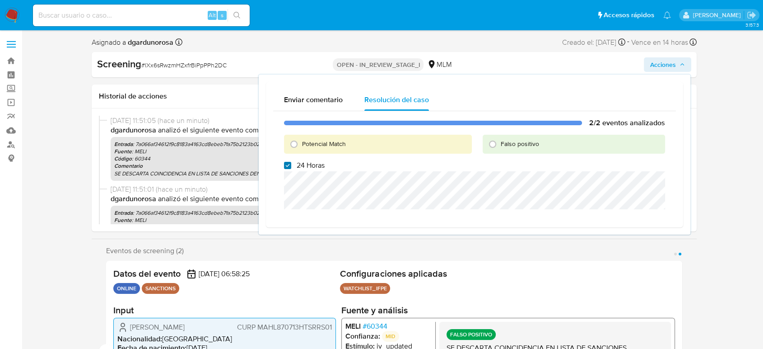
click at [289, 165] on input "24 Horas" at bounding box center [287, 165] width 7 height 7
checkbox input "false"
click at [497, 143] on input "Falso positivo" at bounding box center [493, 144] width 14 height 14
radio input "true"
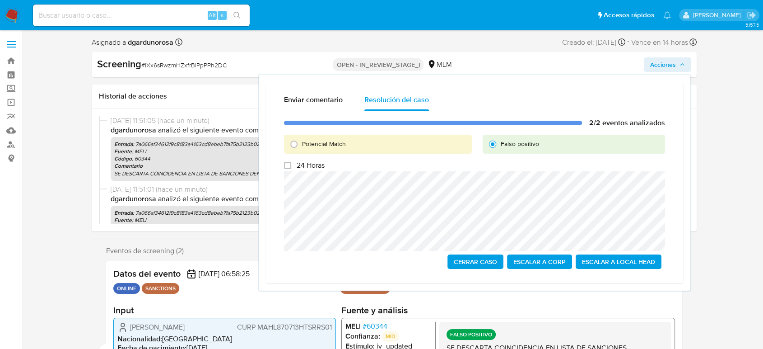
click at [461, 261] on span "Cerrar Caso" at bounding box center [475, 261] width 43 height 13
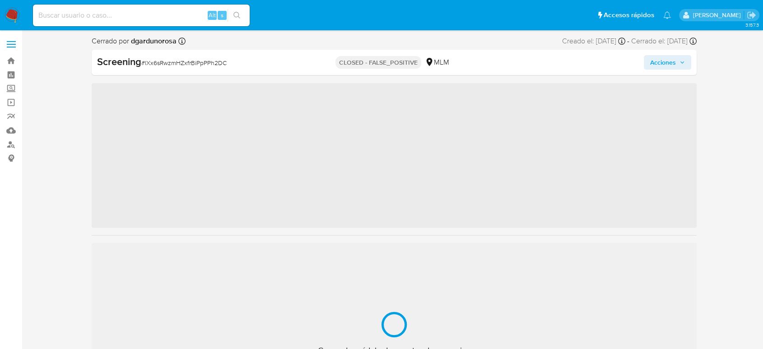
scroll to position [382, 0]
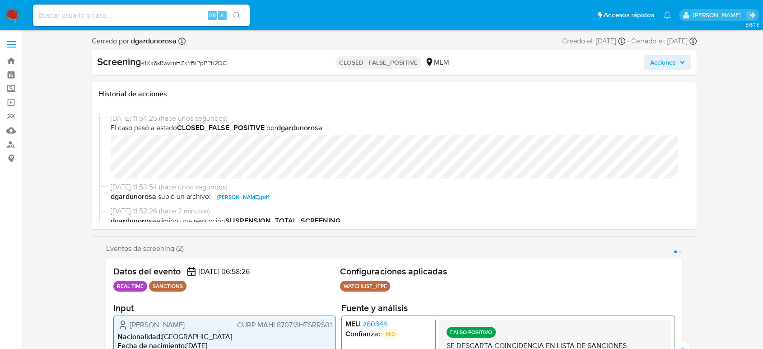
select select "10"
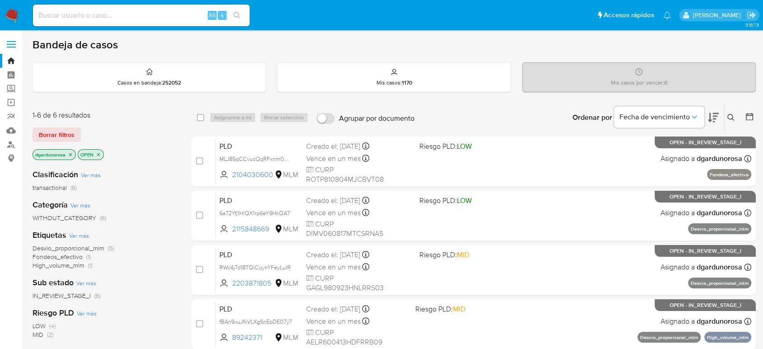
click at [732, 119] on icon at bounding box center [731, 117] width 7 height 7
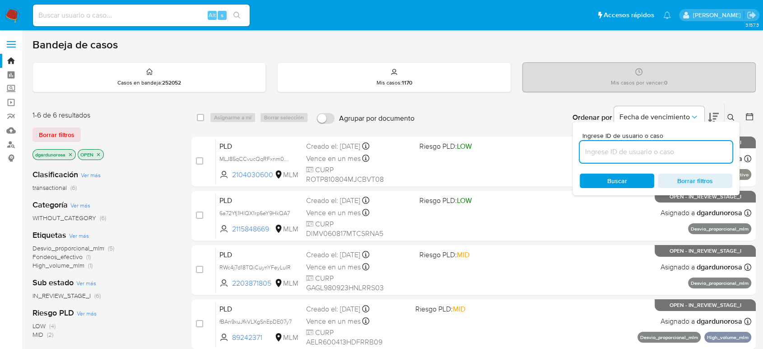
click at [641, 149] on input at bounding box center [656, 152] width 153 height 12
type input "2281282003"
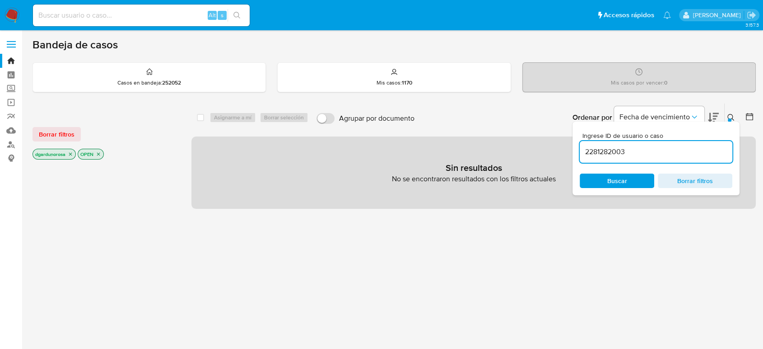
click at [731, 112] on button at bounding box center [732, 117] width 15 height 11
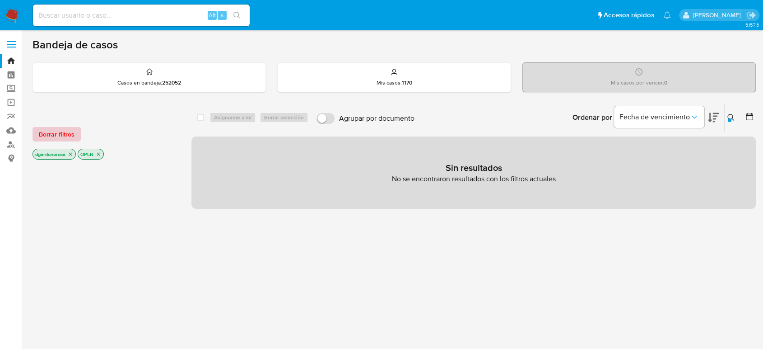
click at [68, 133] on span "Borrar filtros" at bounding box center [57, 134] width 36 height 13
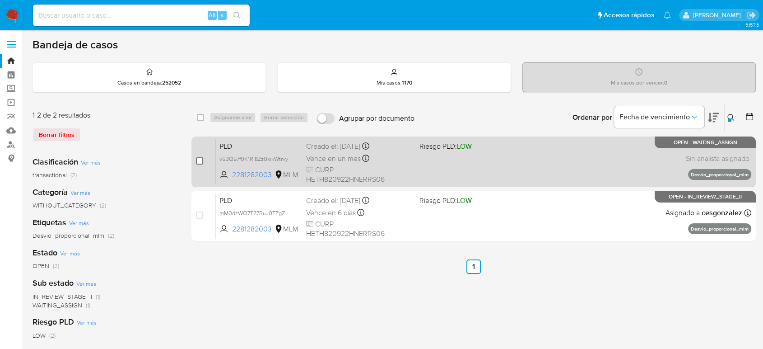
click at [199, 159] on input "checkbox" at bounding box center [199, 160] width 7 height 7
checkbox input "true"
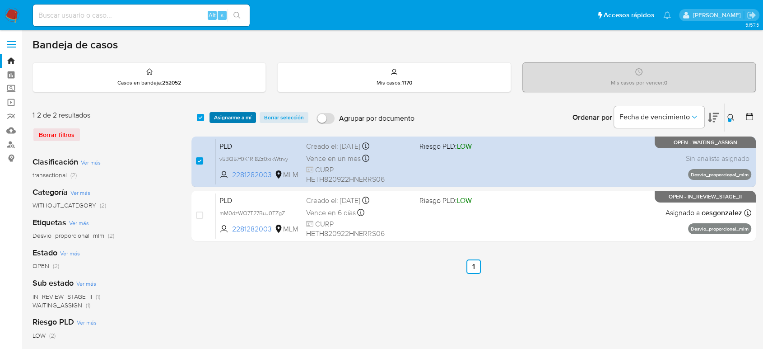
click at [229, 117] on span "Asignarme a mí" at bounding box center [232, 117] width 37 height 9
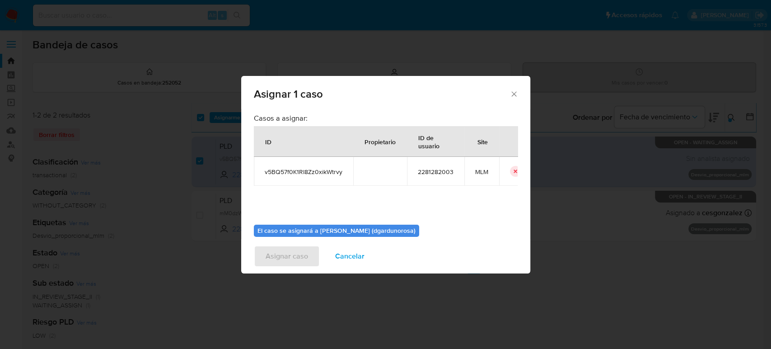
scroll to position [46, 0]
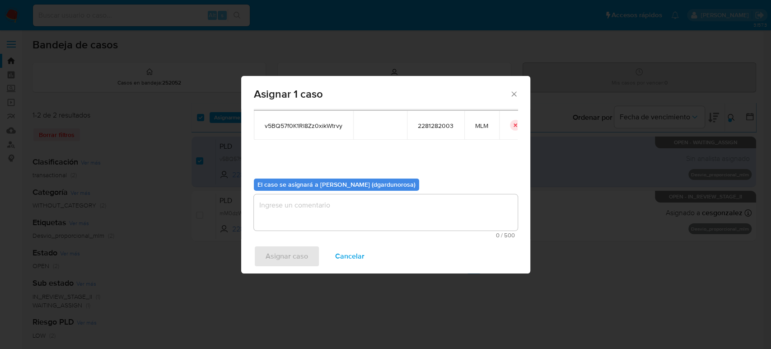
click at [352, 216] on textarea "assign-modal" at bounding box center [386, 212] width 264 height 36
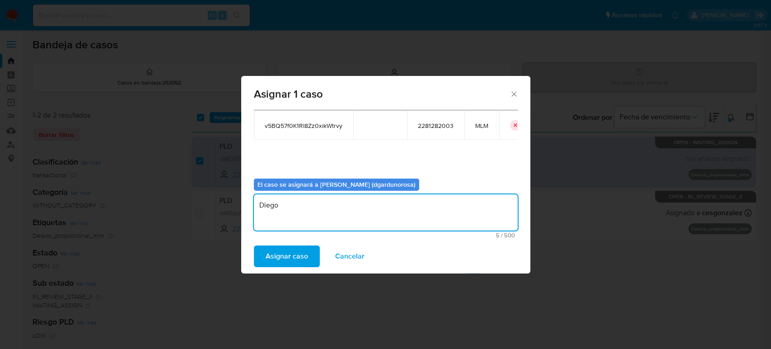
type textarea "Diego"
click at [322, 123] on span "v5BQ57f0K1Rl8Zz0xikWtrvy" at bounding box center [304, 126] width 78 height 8
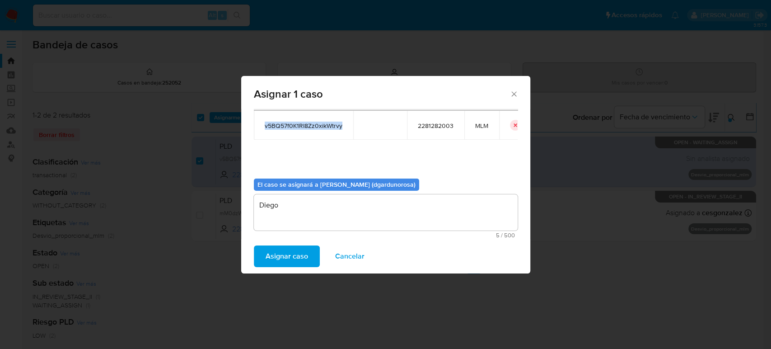
copy span "v5BQ57f0K1Rl8Zz0xikWtrvy"
click at [294, 261] on span "Asignar caso" at bounding box center [287, 256] width 42 height 20
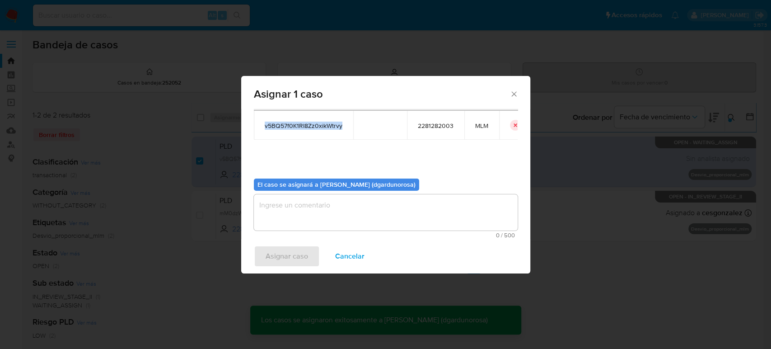
checkbox input "false"
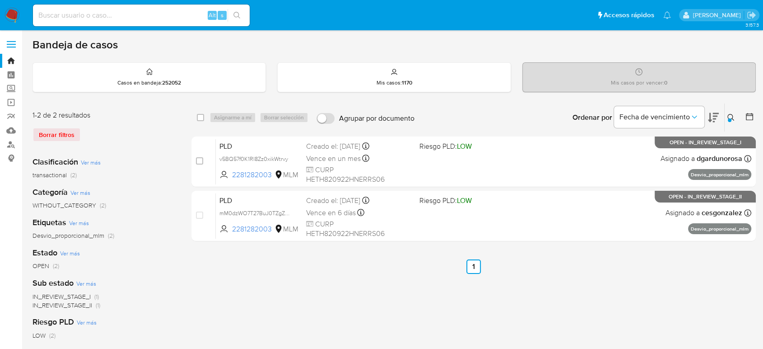
click at [730, 117] on icon at bounding box center [731, 117] width 7 height 7
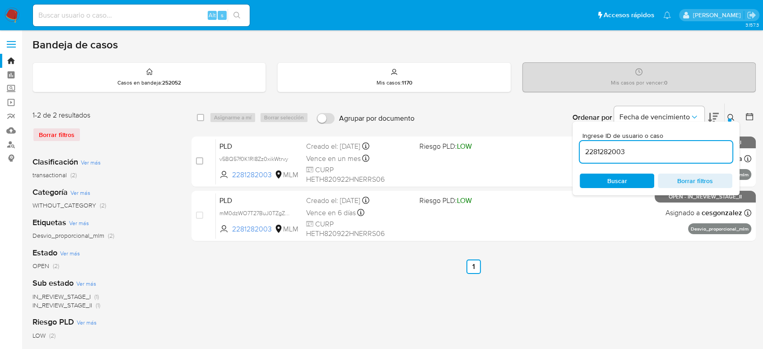
click at [617, 150] on input "2281282003" at bounding box center [656, 152] width 153 height 12
click at [617, 149] on input "2281282003" at bounding box center [656, 152] width 153 height 12
type input "2288998629"
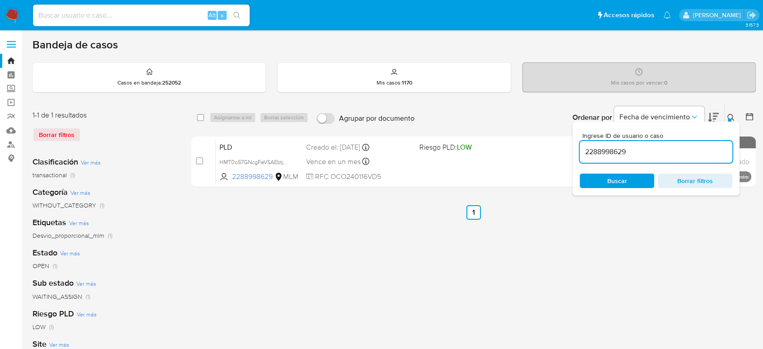
click at [734, 115] on icon at bounding box center [731, 117] width 7 height 7
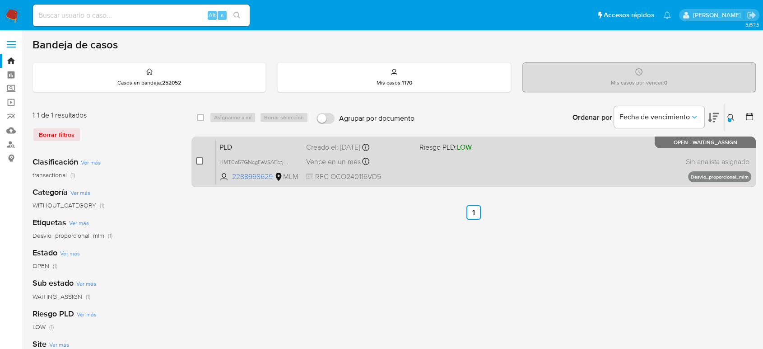
click at [201, 159] on input "checkbox" at bounding box center [199, 160] width 7 height 7
checkbox input "true"
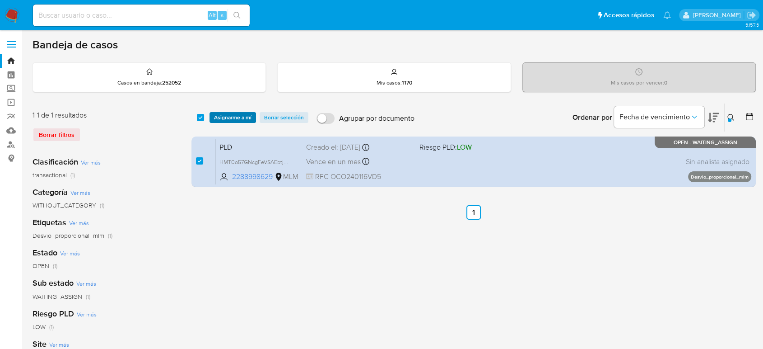
click at [234, 118] on span "Asignarme a mí" at bounding box center [232, 117] width 37 height 9
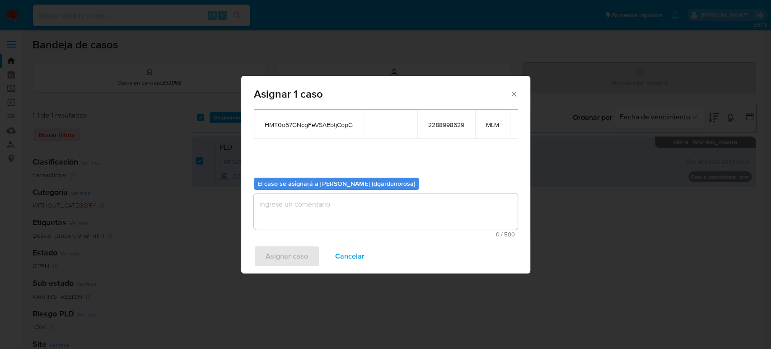
scroll to position [54, 0]
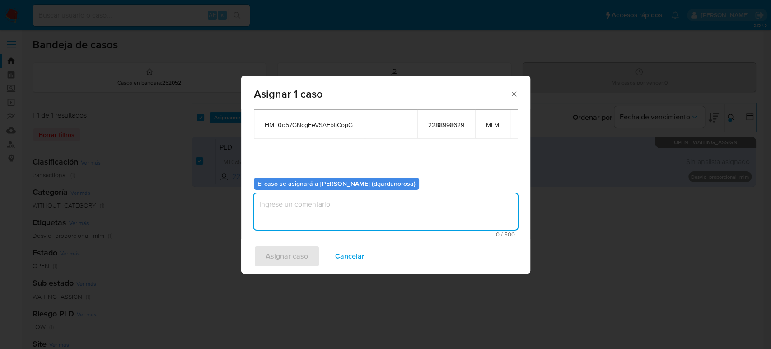
click at [328, 219] on textarea "assign-modal" at bounding box center [386, 211] width 264 height 36
type textarea "diego"
click at [316, 121] on span "HMT0o57GNcgFeVSAEbtjCopG" at bounding box center [309, 125] width 88 height 8
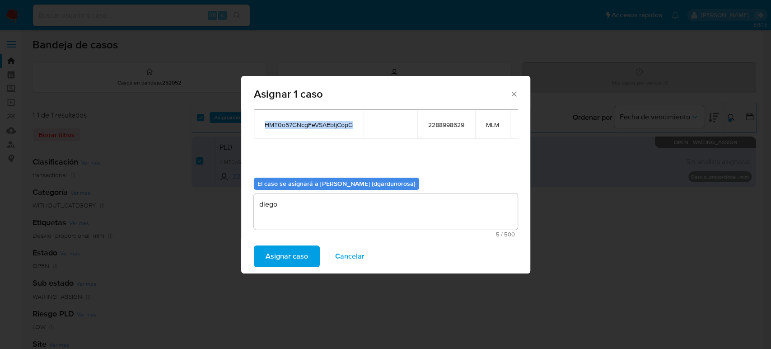
click at [316, 121] on span "HMT0o57GNcgFeVSAEbtjCopG" at bounding box center [309, 125] width 88 height 8
copy span "HMT0o57GNcgFeVSAEbtjCopG"
click at [293, 257] on span "Asignar caso" at bounding box center [287, 256] width 42 height 20
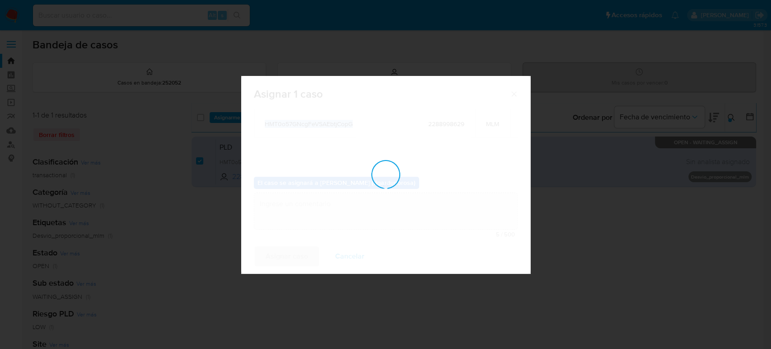
checkbox input "false"
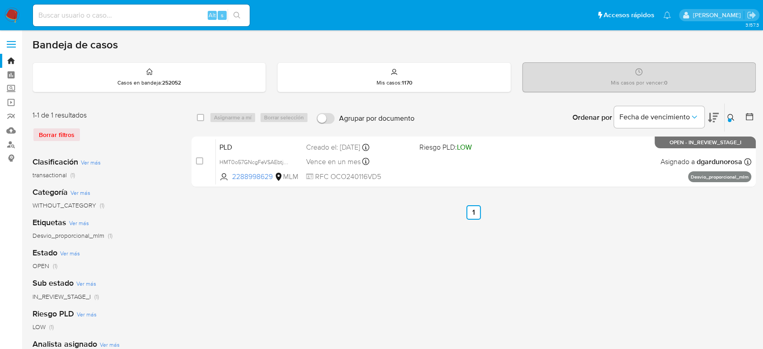
click at [733, 116] on icon at bounding box center [731, 117] width 7 height 7
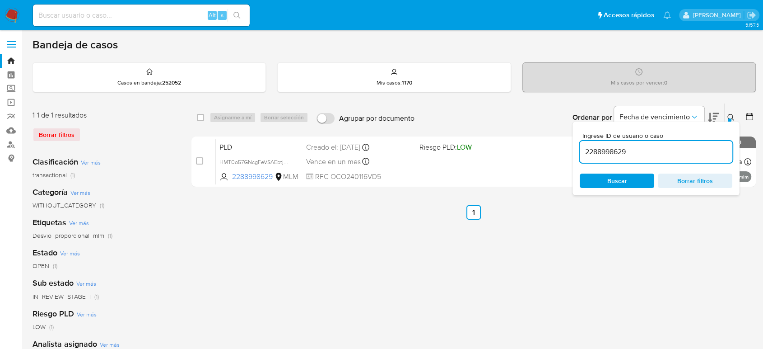
click at [608, 151] on input "2288998629" at bounding box center [656, 152] width 153 height 12
type input "2442764864"
click at [734, 117] on icon at bounding box center [731, 117] width 7 height 7
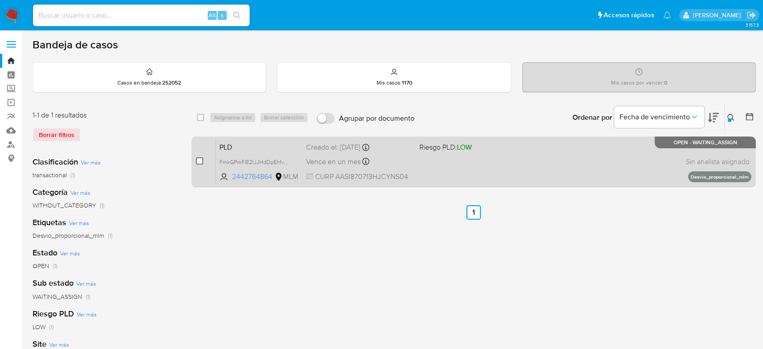
click at [201, 159] on input "checkbox" at bounding box center [199, 160] width 7 height 7
checkbox input "true"
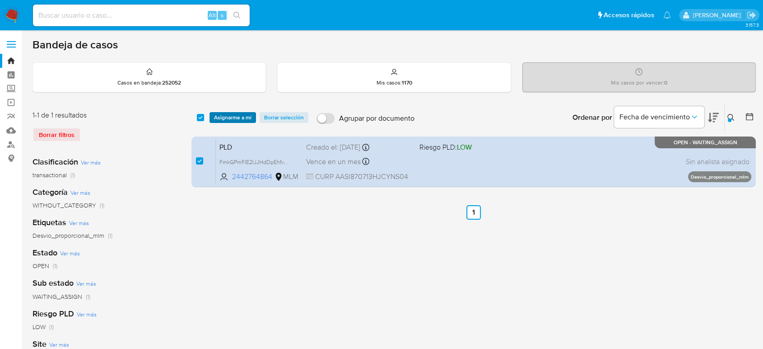
click at [226, 120] on span "Asignarme a mí" at bounding box center [232, 117] width 37 height 9
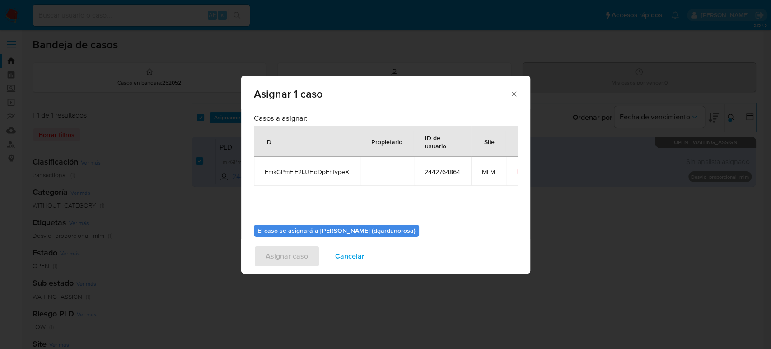
scroll to position [46, 0]
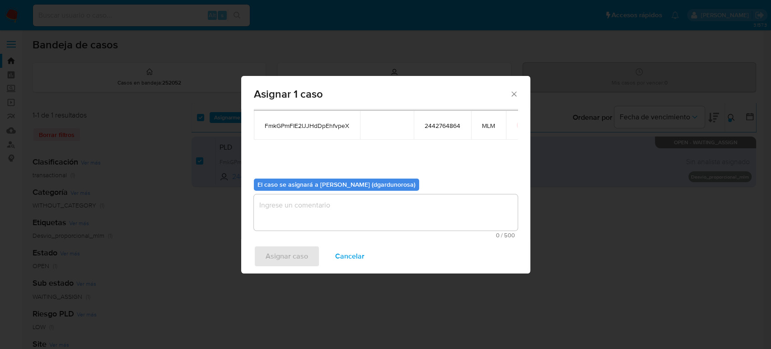
click at [333, 220] on textarea "assign-modal" at bounding box center [386, 212] width 264 height 36
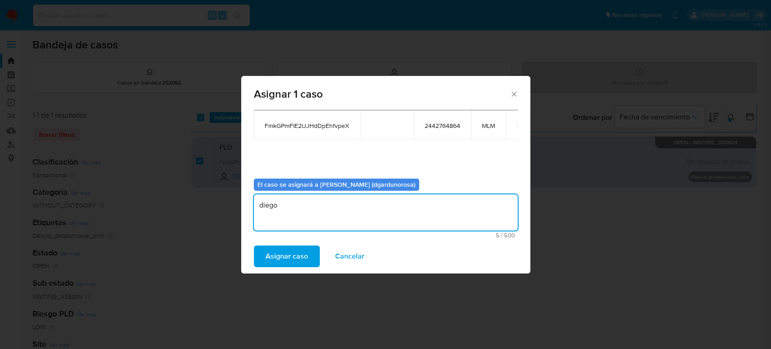
type textarea "diego"
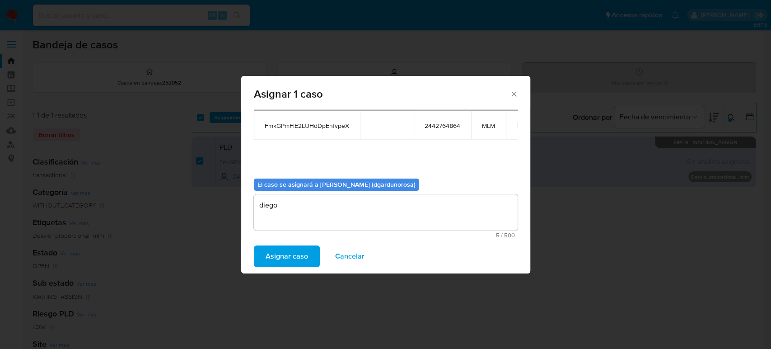
click at [322, 124] on span "FmkGPmFIE2lJJHdDpEhfvpeX" at bounding box center [307, 126] width 84 height 8
copy span "FmkGPmFIE2lJJHdDpEhfvpeX"
click at [304, 254] on span "Asignar caso" at bounding box center [287, 256] width 42 height 20
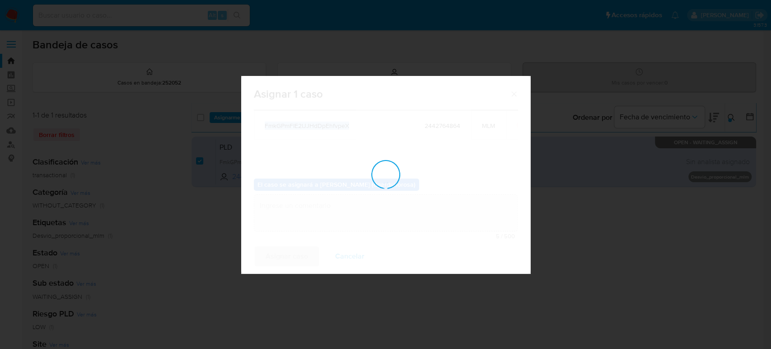
checkbox input "false"
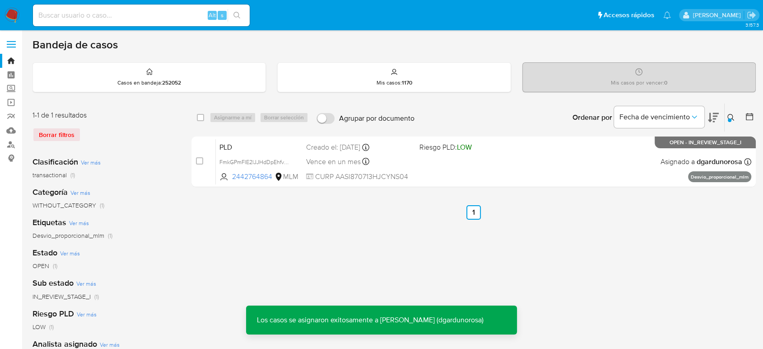
click at [732, 117] on icon at bounding box center [731, 117] width 7 height 7
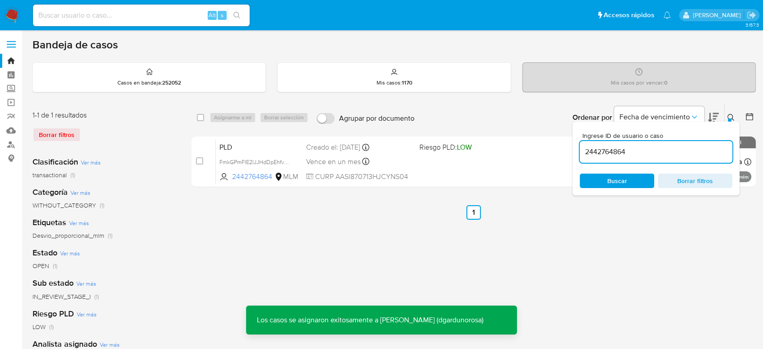
click at [605, 147] on input "2442764864" at bounding box center [656, 152] width 153 height 12
click at [607, 148] on input "2442764864" at bounding box center [656, 152] width 153 height 12
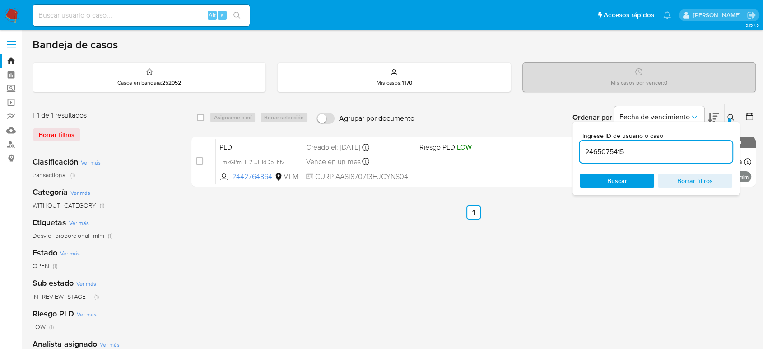
type input "2465075415"
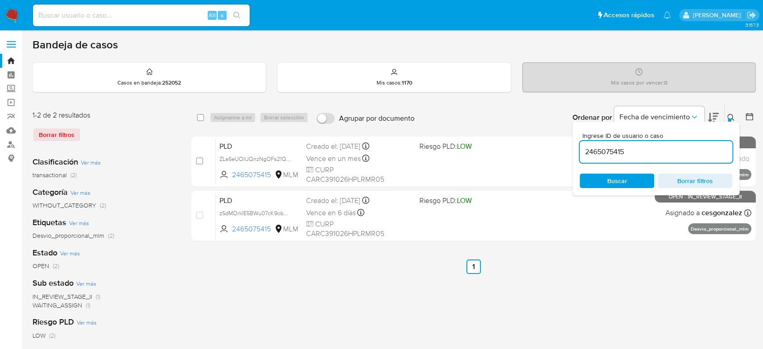
click at [732, 115] on icon at bounding box center [731, 117] width 7 height 7
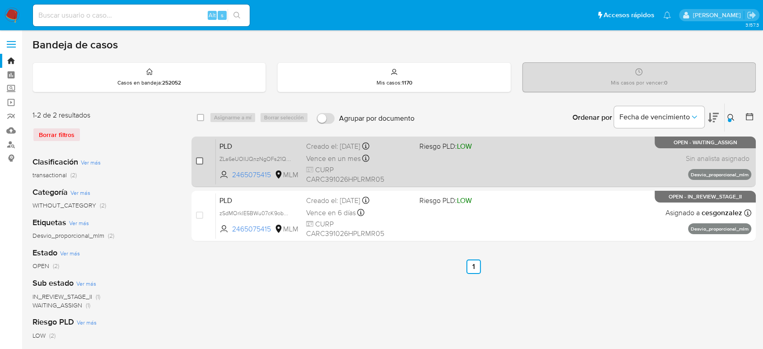
click at [201, 159] on input "checkbox" at bounding box center [199, 160] width 7 height 7
checkbox input "true"
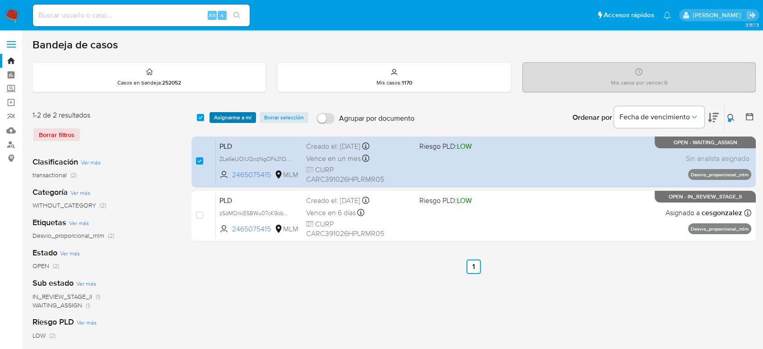
click at [239, 115] on span "Asignarme a mí" at bounding box center [232, 117] width 37 height 9
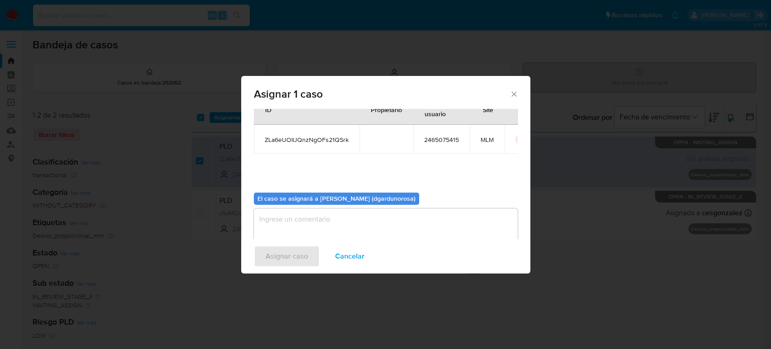
scroll to position [46, 0]
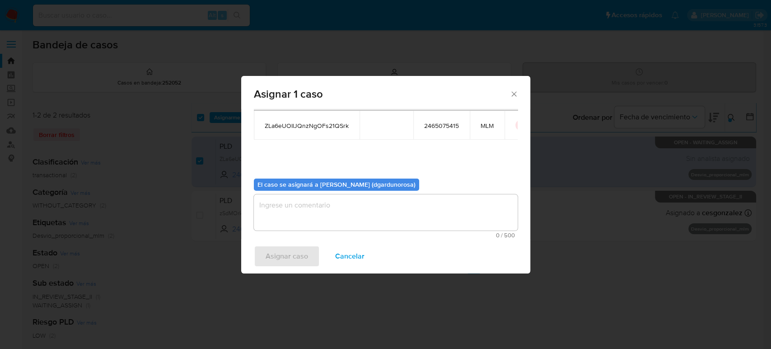
click at [331, 201] on textarea "assign-modal" at bounding box center [386, 212] width 264 height 36
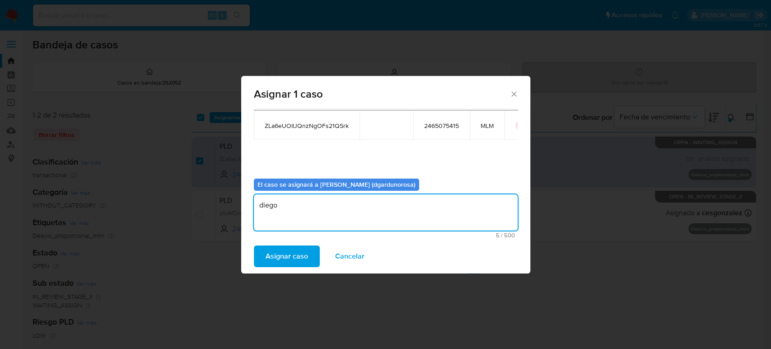
type textarea "diego"
click at [296, 131] on td "ZLa6eUOIlJQnzNgOFs21QSrk" at bounding box center [307, 125] width 106 height 29
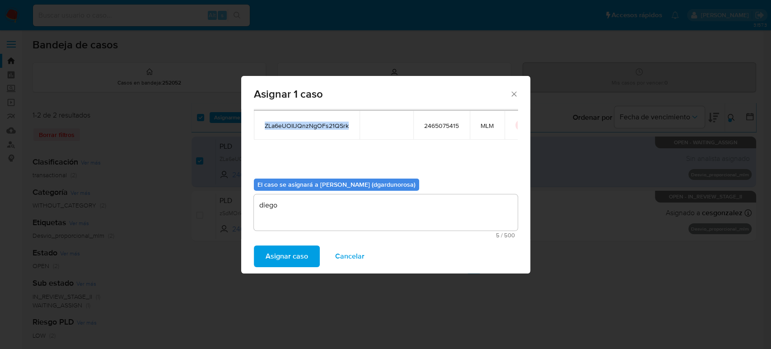
click at [296, 131] on td "ZLa6eUOIlJQnzNgOFs21QSrk" at bounding box center [307, 125] width 106 height 29
copy span "ZLa6eUOIlJQnzNgOFs21QSrk"
click at [304, 257] on span "Asignar caso" at bounding box center [287, 256] width 42 height 20
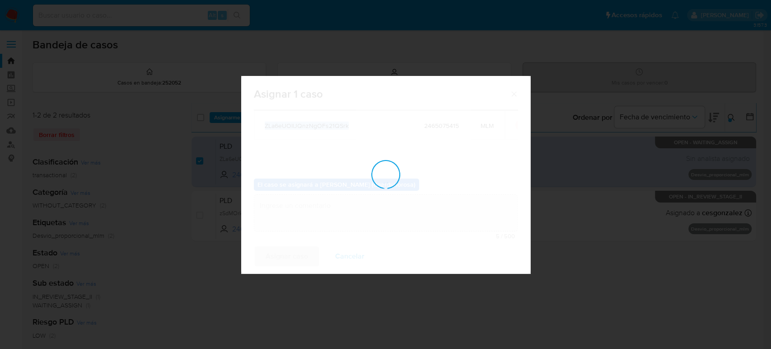
checkbox input "false"
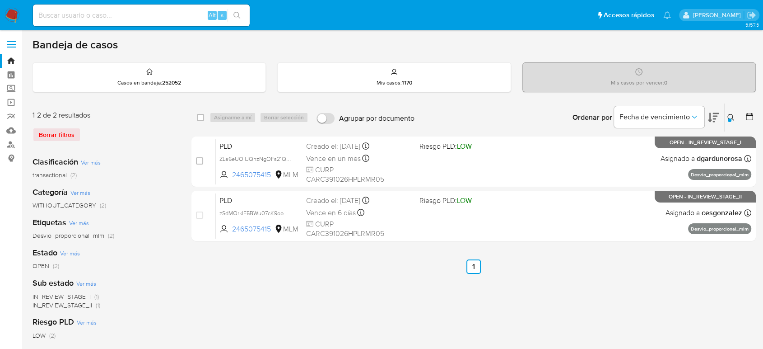
click at [730, 115] on icon at bounding box center [731, 117] width 7 height 7
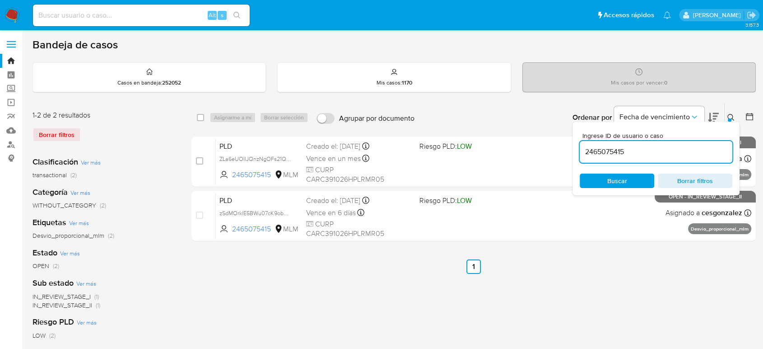
click at [615, 148] on input "2465075415" at bounding box center [656, 152] width 153 height 12
click at [614, 149] on input "2465075415" at bounding box center [656, 152] width 153 height 12
click at [614, 158] on div "246507511597155415" at bounding box center [656, 152] width 153 height 22
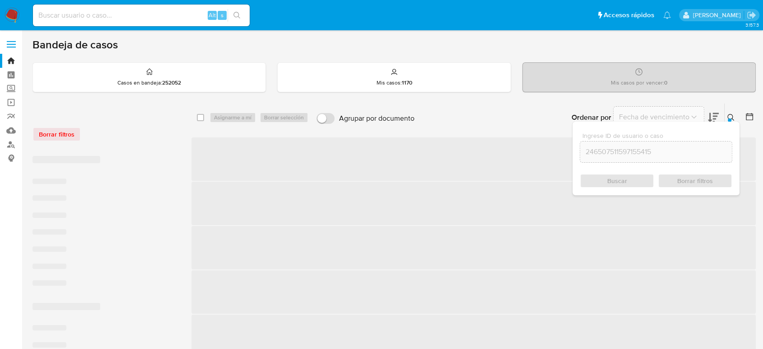
click at [613, 152] on input "246507511597155415" at bounding box center [656, 152] width 152 height 12
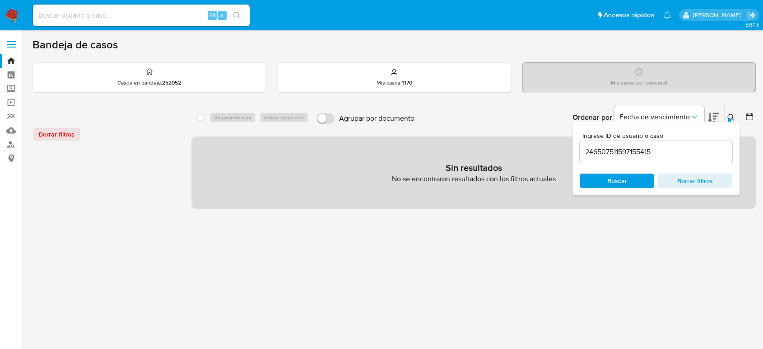
click at [613, 152] on input "246507511597155415" at bounding box center [656, 152] width 153 height 12
paste input "1159715"
type input "11597155"
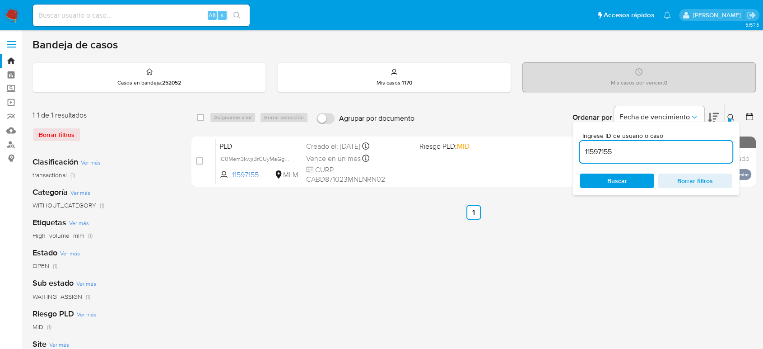
click at [731, 115] on icon at bounding box center [731, 117] width 7 height 7
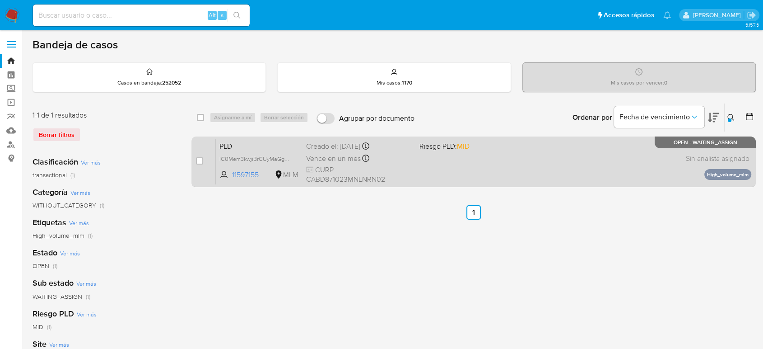
click at [203, 159] on div "case-item-checkbox No es posible asignar el caso" at bounding box center [206, 162] width 20 height 46
click at [202, 158] on input "checkbox" at bounding box center [199, 160] width 7 height 7
checkbox input "true"
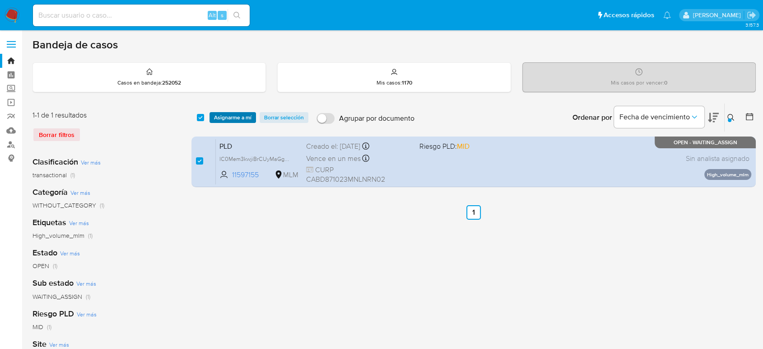
click at [222, 115] on span "Asignarme a mí" at bounding box center [232, 117] width 37 height 9
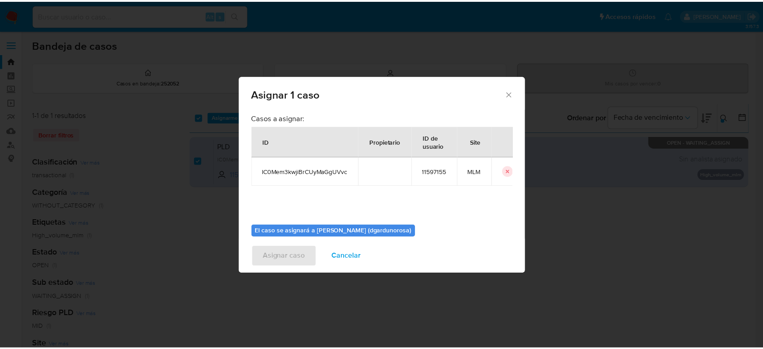
scroll to position [46, 0]
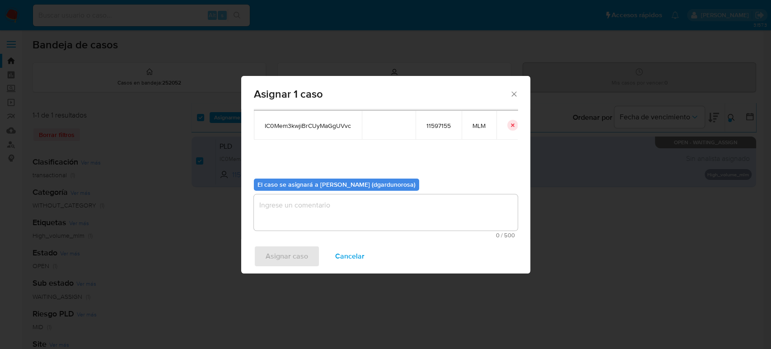
click at [415, 200] on textarea "assign-modal" at bounding box center [386, 212] width 264 height 36
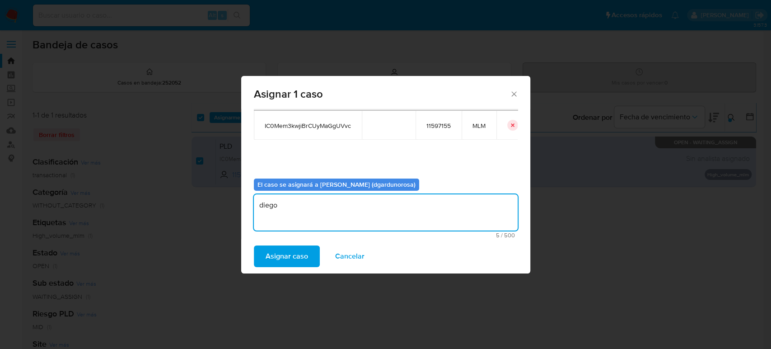
type textarea "diego"
click at [340, 127] on span "IC0Mem3kwjiBrCUyMaGgUVvc" at bounding box center [308, 126] width 86 height 8
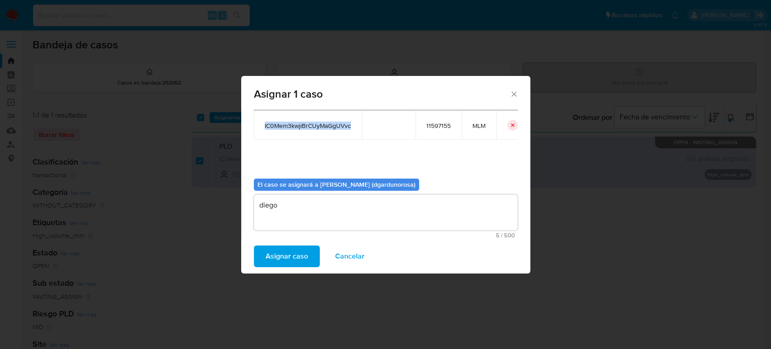
copy span "IC0Mem3kwjiBrCUyMaGgUVvc"
click at [295, 255] on span "Asignar caso" at bounding box center [287, 256] width 42 height 20
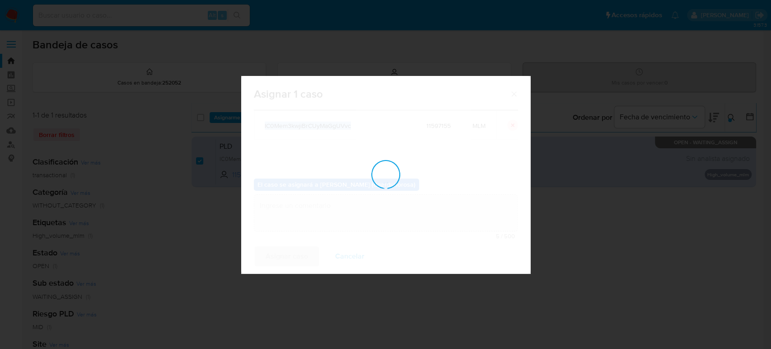
checkbox input "false"
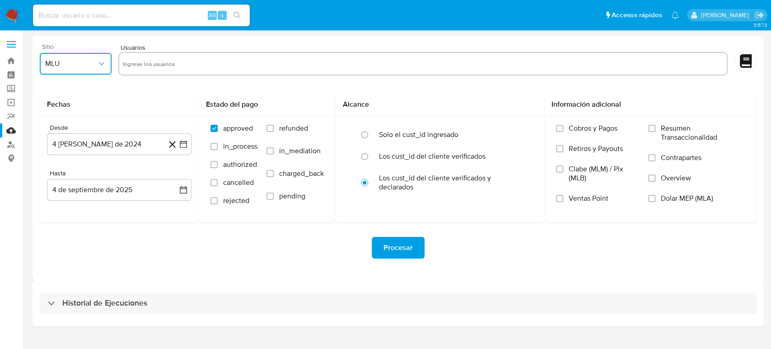
click at [79, 68] on button "MLU" at bounding box center [76, 64] width 72 height 22
click at [49, 199] on span "MLM" at bounding box center [52, 196] width 15 height 9
click at [201, 61] on input "text" at bounding box center [423, 63] width 600 height 14
click at [294, 64] on input "text" at bounding box center [423, 63] width 600 height 14
paste input "2281282003"
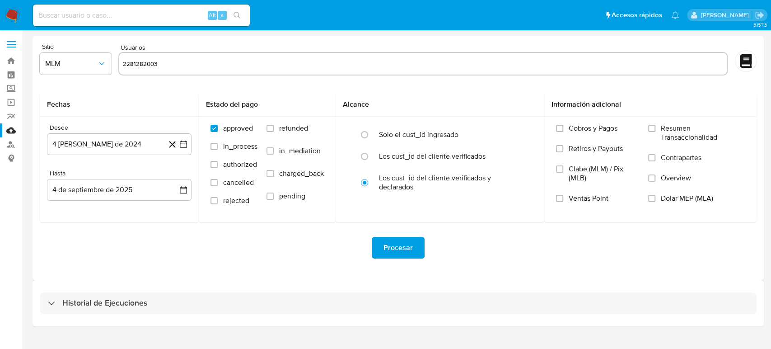
type input "2281282003"
click at [244, 62] on input "text" at bounding box center [453, 63] width 540 height 14
paste input "2288998629"
type input "2288998629"
click at [278, 65] on input "text" at bounding box center [483, 63] width 480 height 14
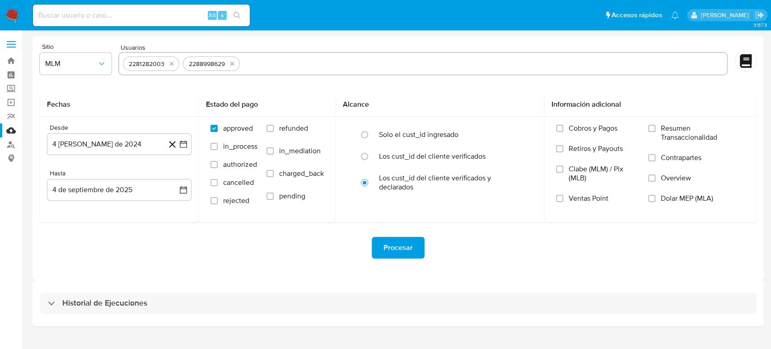
paste input "2442764864"
type input "2442764864"
click at [309, 67] on input "text" at bounding box center [514, 63] width 420 height 14
paste input "2465075415"
type input "2465075415"
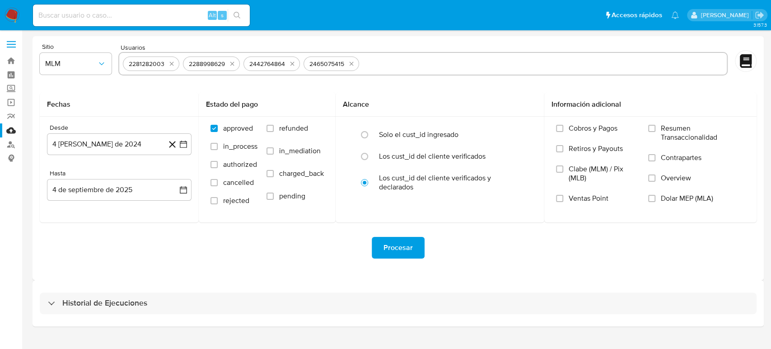
click at [385, 59] on input "text" at bounding box center [543, 63] width 360 height 14
paste input "11597155"
type input "11597155"
click at [220, 266] on div "Procesar" at bounding box center [398, 247] width 717 height 51
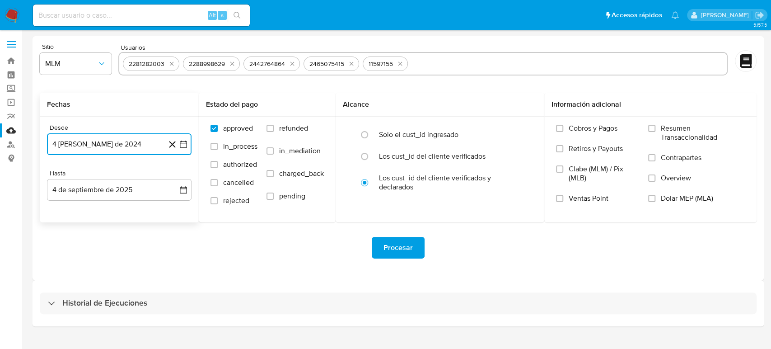
click at [187, 144] on icon "button" at bounding box center [183, 144] width 9 height 9
click at [140, 173] on icon "Seleccionar mes y año" at bounding box center [140, 176] width 7 height 7
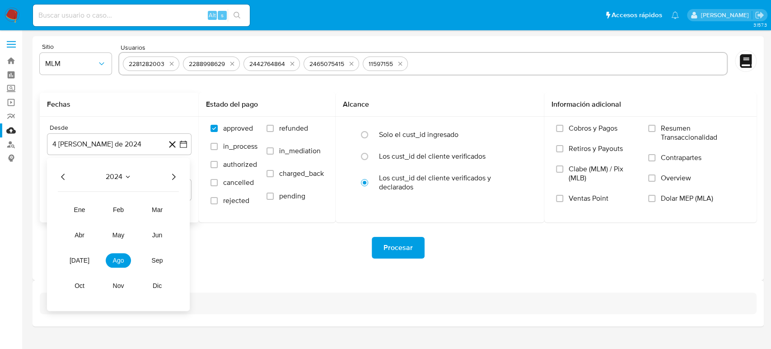
click at [172, 176] on icon "Año siguiente" at bounding box center [173, 176] width 11 height 11
click at [118, 204] on button "feb" at bounding box center [118, 209] width 25 height 14
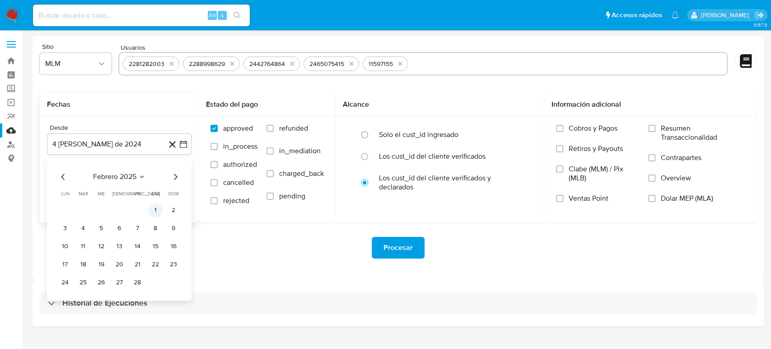
click at [155, 211] on button "1" at bounding box center [155, 210] width 14 height 14
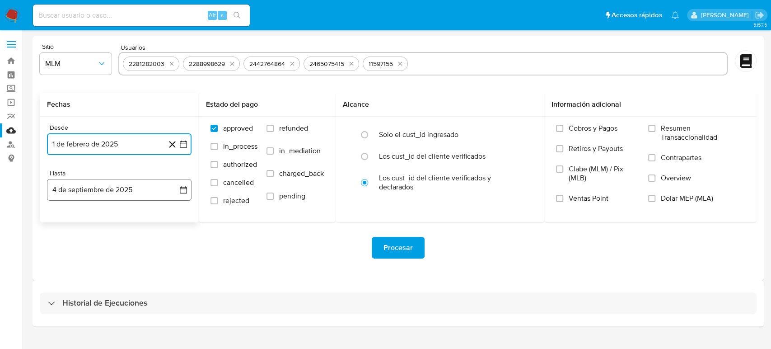
click at [187, 192] on icon "button" at bounding box center [183, 189] width 7 height 7
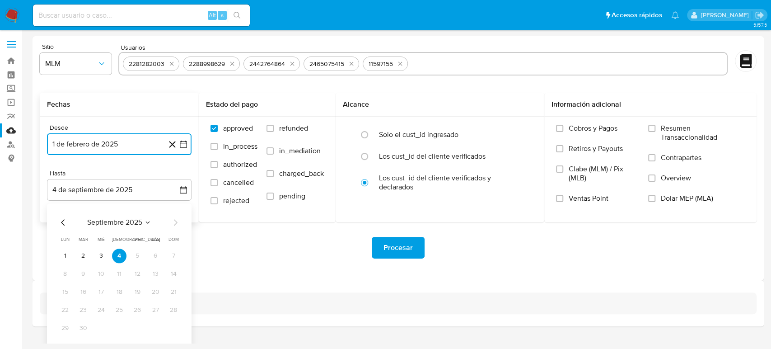
click at [61, 217] on icon "Mes anterior" at bounding box center [63, 222] width 11 height 11
click at [123, 331] on button "31" at bounding box center [119, 328] width 14 height 14
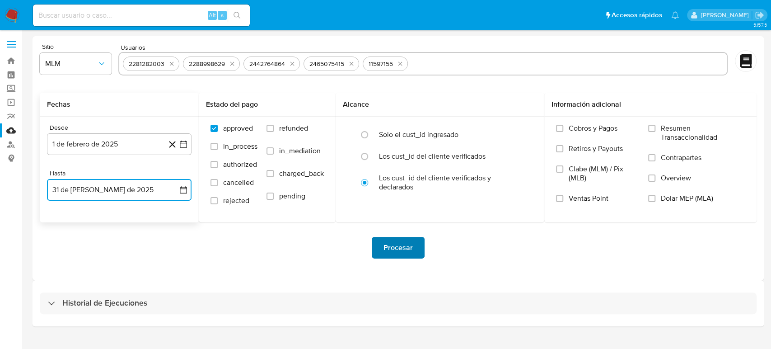
click at [387, 251] on span "Procesar" at bounding box center [397, 248] width 29 height 20
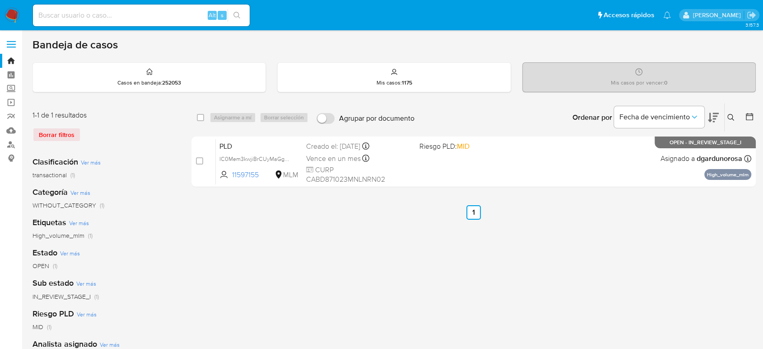
click at [734, 115] on icon at bounding box center [731, 117] width 7 height 7
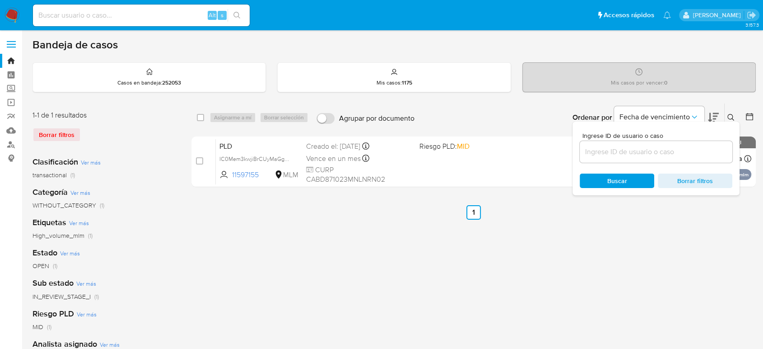
click at [658, 147] on input at bounding box center [656, 152] width 153 height 12
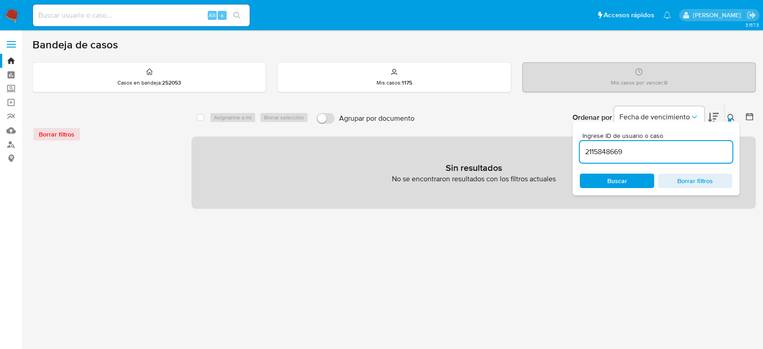
click at [651, 156] on input "2115848669" at bounding box center [656, 152] width 153 height 12
type input "2115848669"
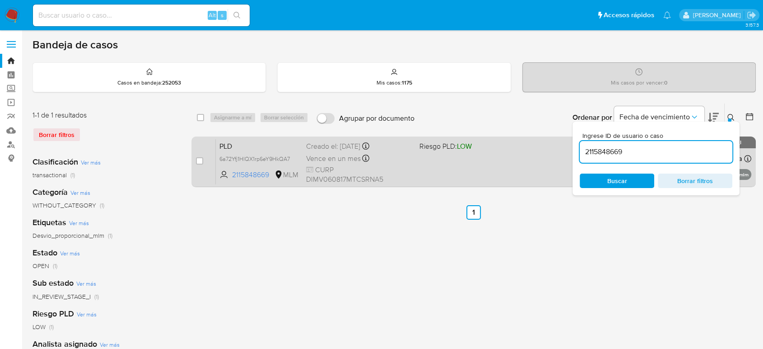
click at [523, 160] on div "PLD 6a72Yfj1HlQX1rp6eY9HkQA7 2115848669 MLM Riesgo PLD: LOW Creado el: [DATE] C…" at bounding box center [484, 162] width 536 height 46
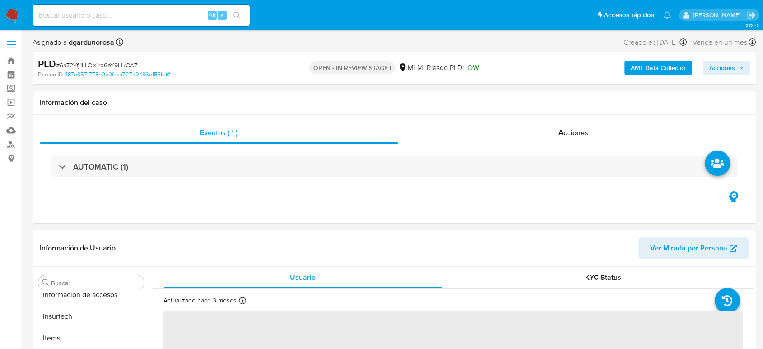
scroll to position [382, 0]
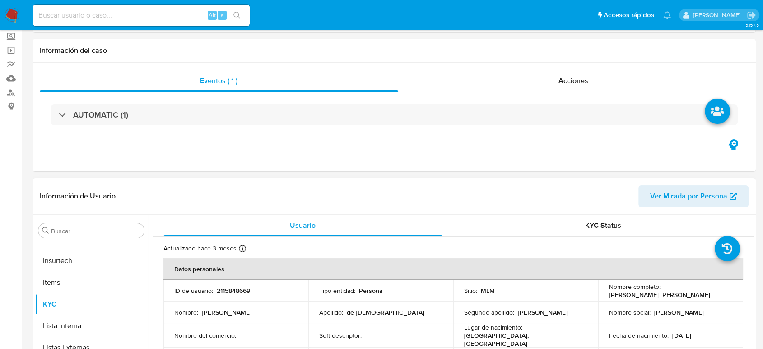
select select "10"
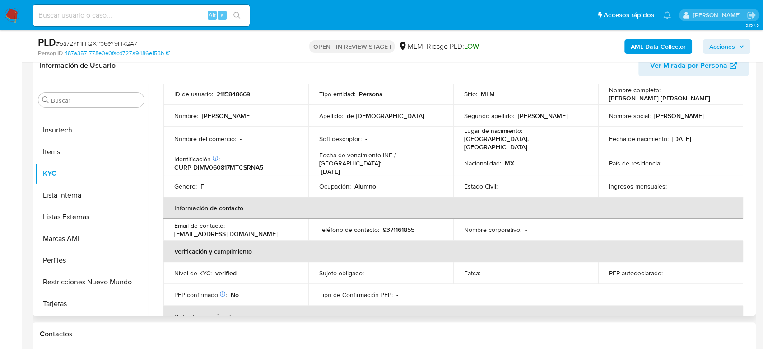
scroll to position [0, 0]
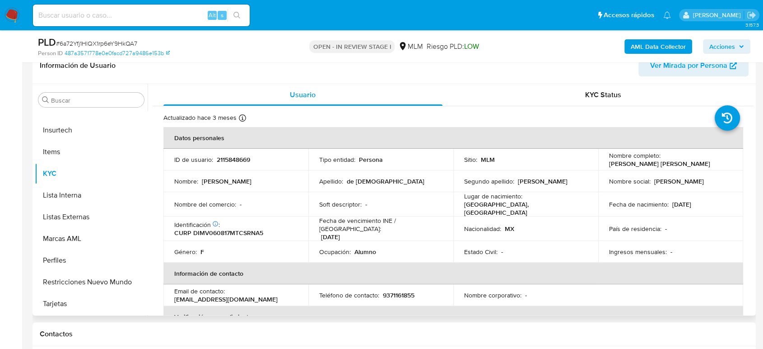
drag, startPoint x: 72, startPoint y: 216, endPoint x: 228, endPoint y: 279, distance: 168.2
click at [72, 216] on button "Listas Externas" at bounding box center [91, 217] width 113 height 22
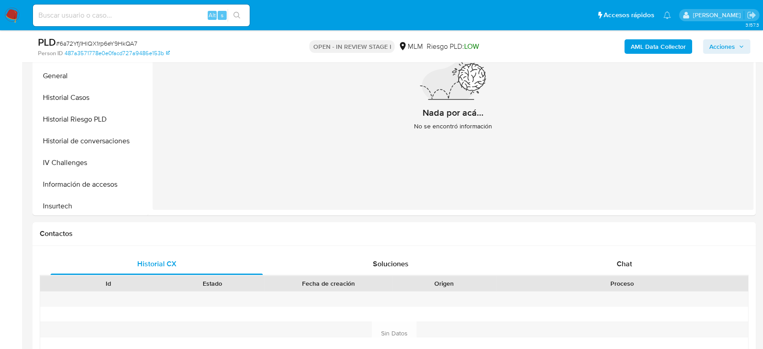
scroll to position [181, 0]
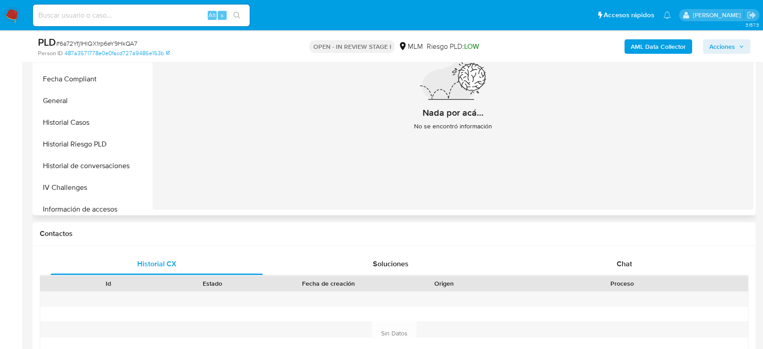
drag, startPoint x: 58, startPoint y: 99, endPoint x: 210, endPoint y: 151, distance: 160.0
click at [61, 102] on button "General" at bounding box center [91, 101] width 113 height 22
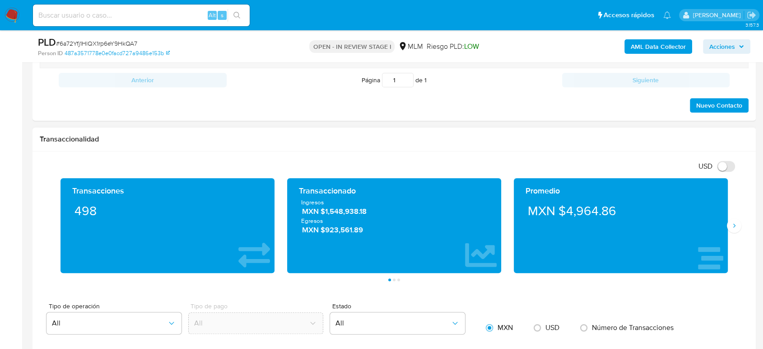
scroll to position [602, 0]
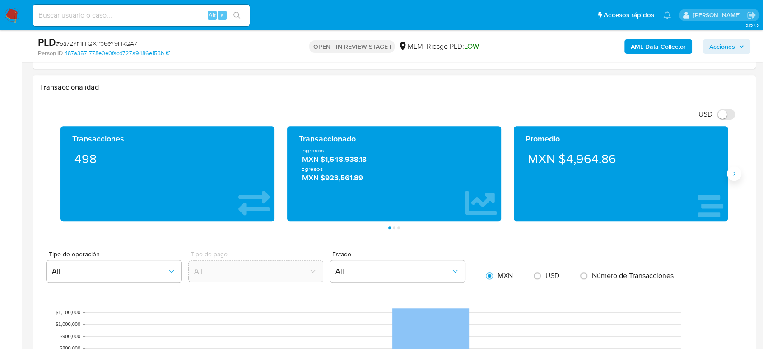
click at [736, 174] on icon "Siguiente" at bounding box center [734, 173] width 7 height 7
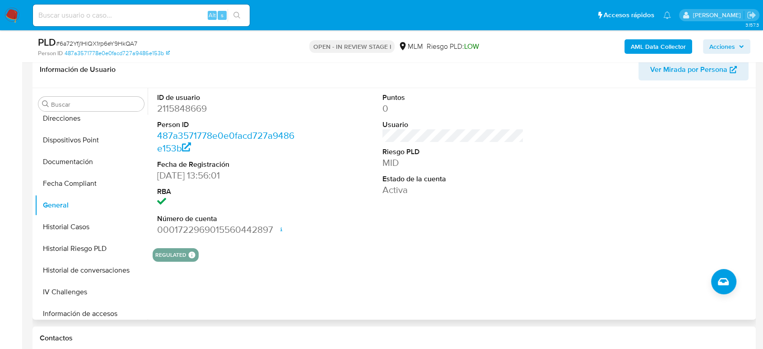
scroll to position [50, 0]
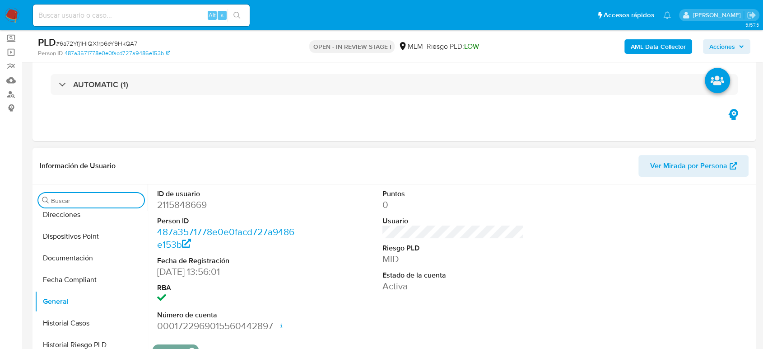
click at [114, 197] on input "Buscar" at bounding box center [95, 200] width 89 height 8
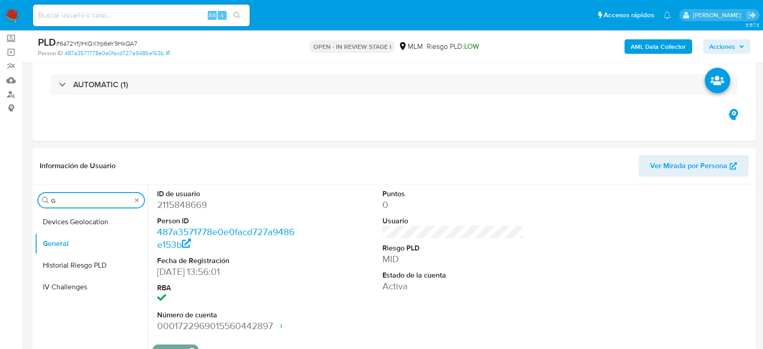
scroll to position [0, 0]
type input "GEOL"
click at [65, 217] on button "Devices Geolocation" at bounding box center [88, 222] width 106 height 22
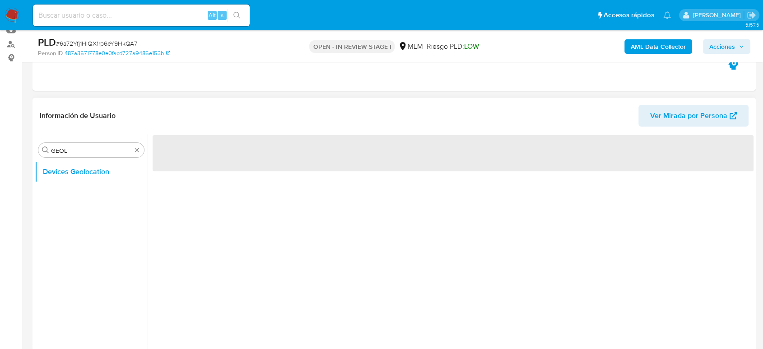
scroll to position [150, 0]
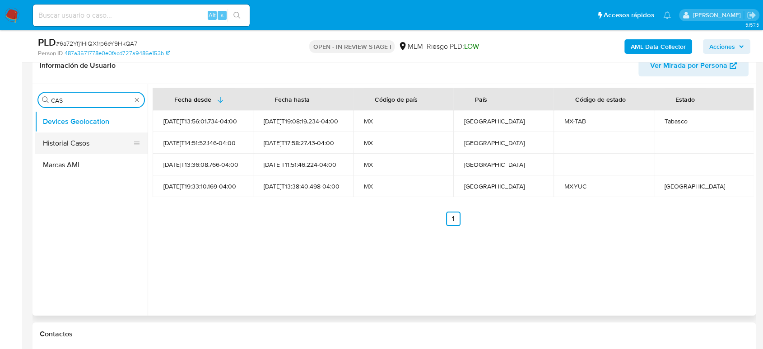
type input "CAS"
click at [79, 144] on button "Historial Casos" at bounding box center [88, 143] width 106 height 22
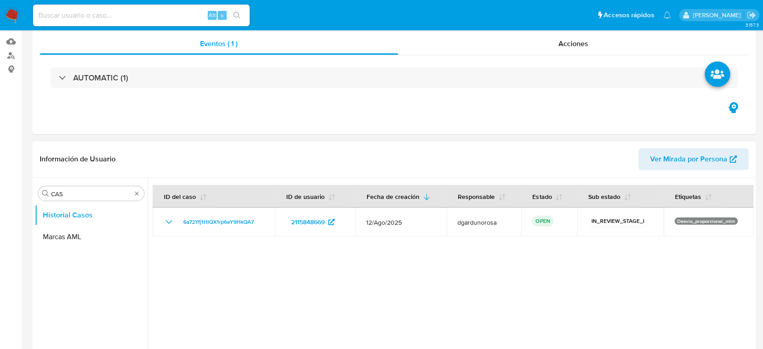
scroll to position [0, 0]
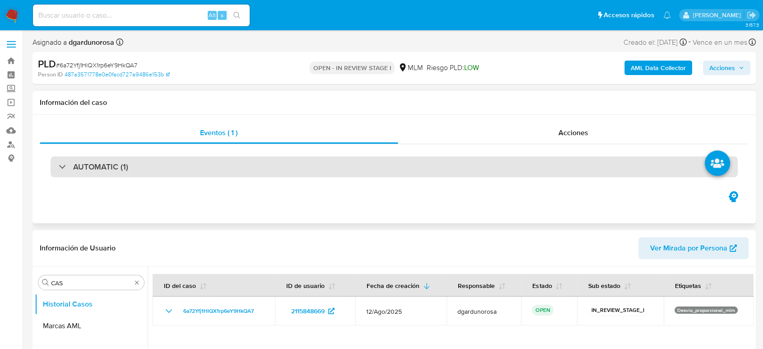
click at [246, 169] on div "AUTOMATIC (1)" at bounding box center [394, 166] width 687 height 21
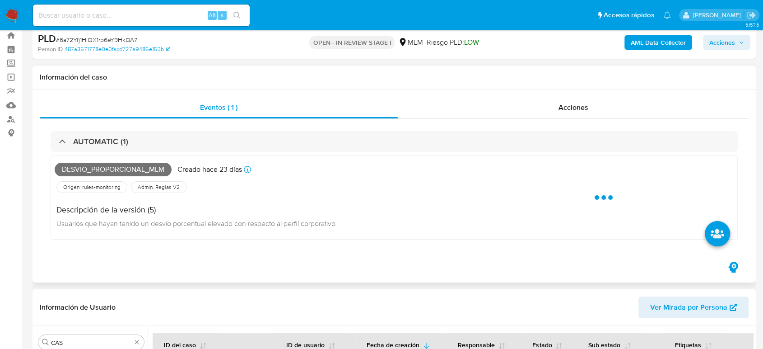
scroll to position [50, 0]
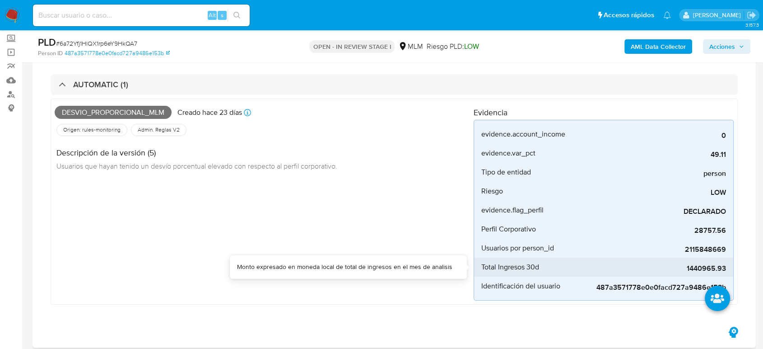
click at [705, 268] on span "1440965.93" at bounding box center [659, 268] width 136 height 9
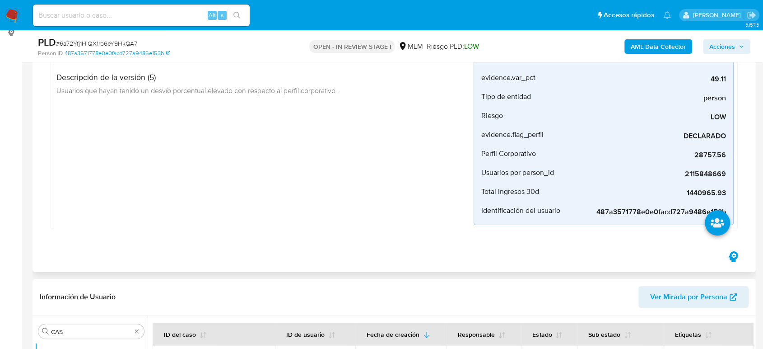
scroll to position [251, 0]
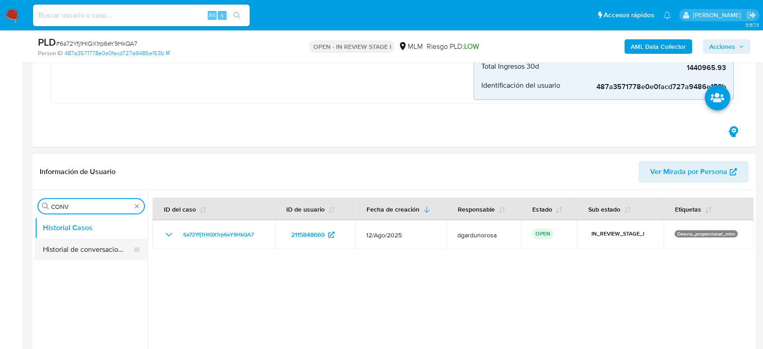
type input "CONV"
click at [95, 247] on button "Historial de conversaciones" at bounding box center [88, 249] width 106 height 22
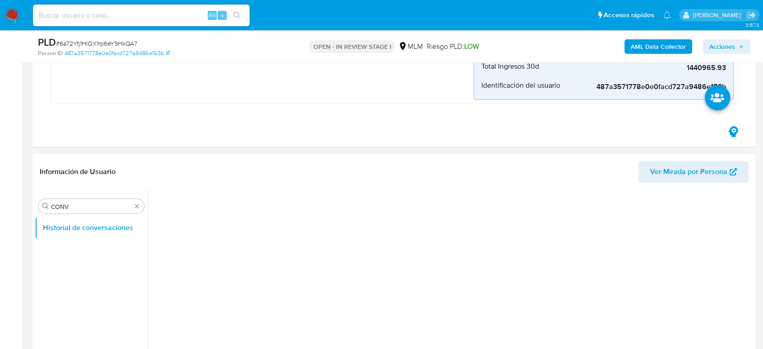
scroll to position [301, 0]
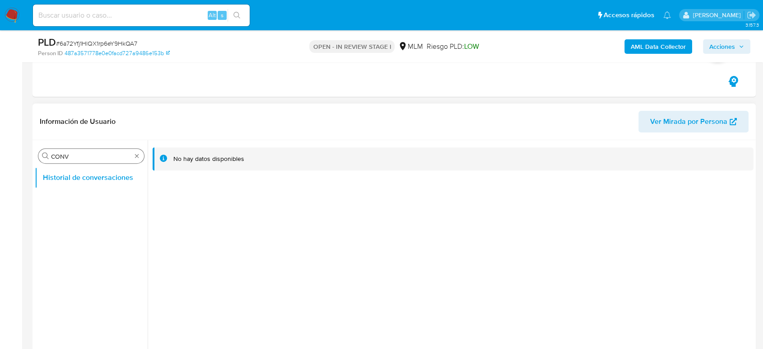
click at [141, 155] on div "Buscar CONV" at bounding box center [91, 156] width 106 height 14
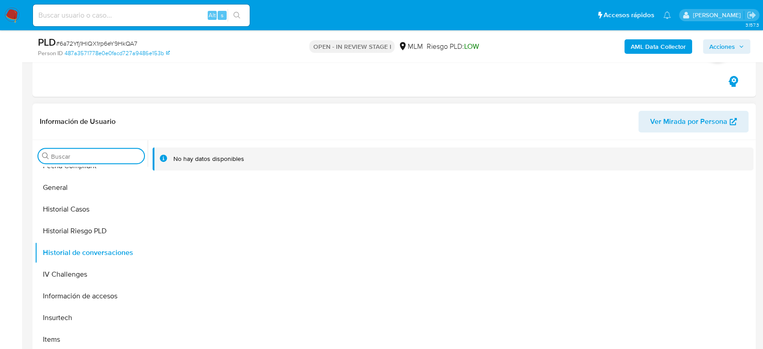
scroll to position [351, 0]
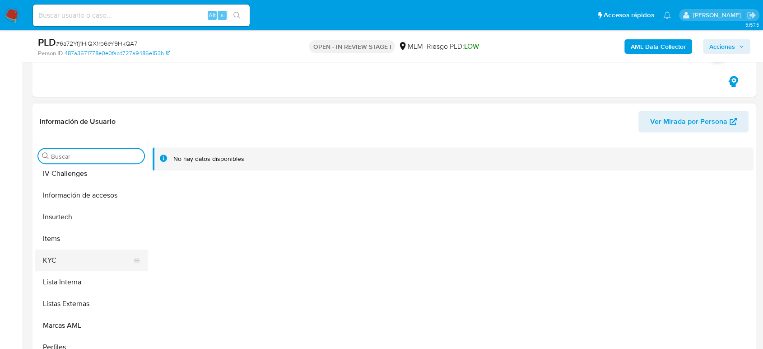
click at [58, 262] on button "KYC" at bounding box center [88, 260] width 106 height 22
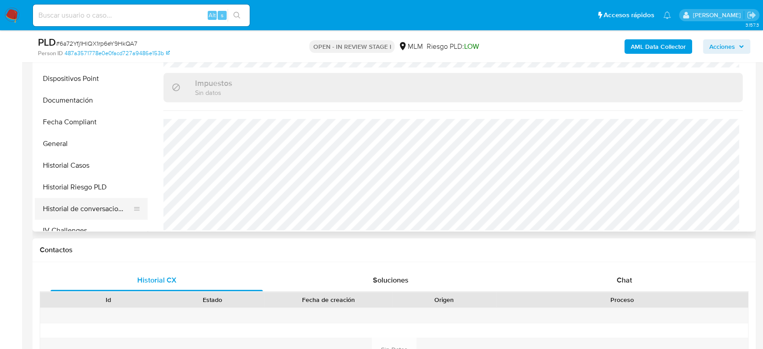
scroll to position [100, 0]
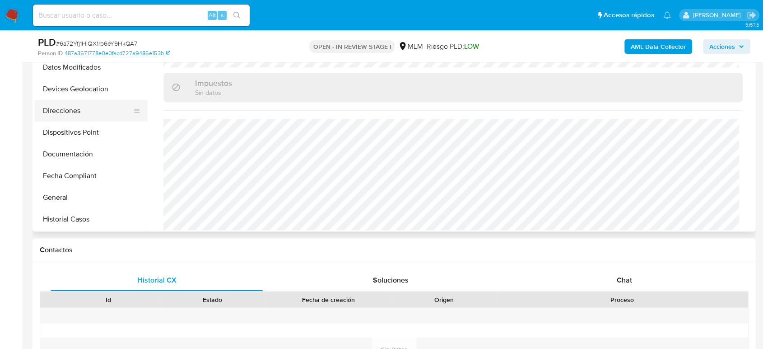
click at [78, 117] on button "Direcciones" at bounding box center [88, 111] width 106 height 22
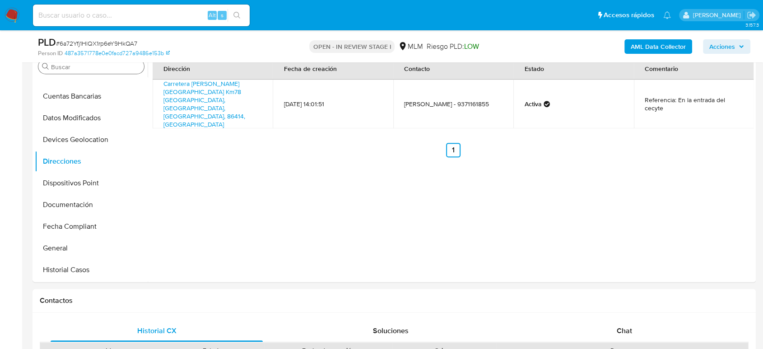
scroll to position [351, 0]
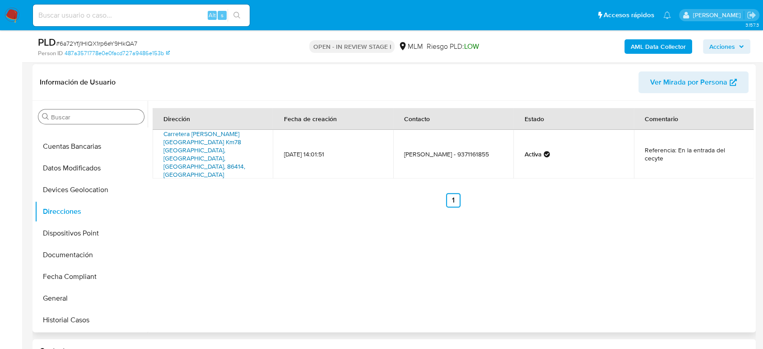
click at [221, 137] on link "Carretera Cardenas Coatzacoalcos Km78 Sn, Huimanguillo, Tabasco, 86414, Mexico …" at bounding box center [205, 154] width 82 height 50
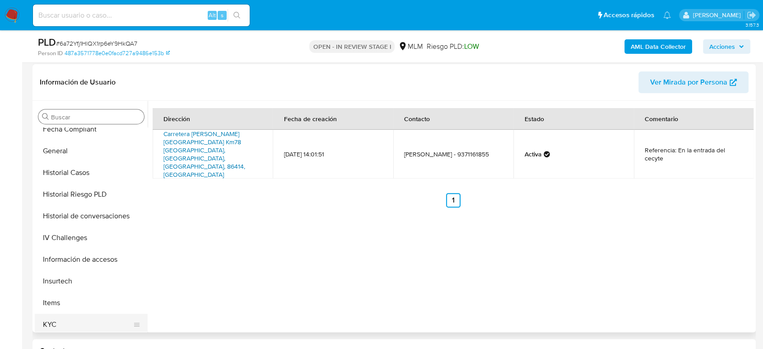
scroll to position [301, 0]
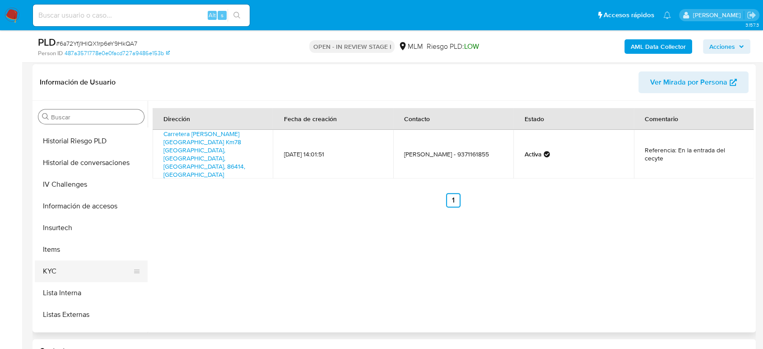
click at [56, 268] on button "KYC" at bounding box center [88, 271] width 106 height 22
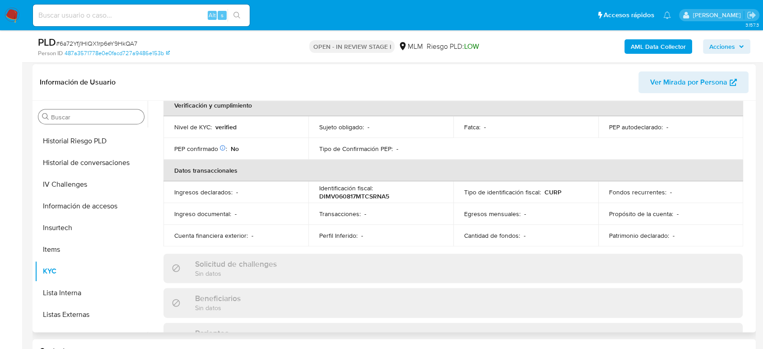
scroll to position [150, 0]
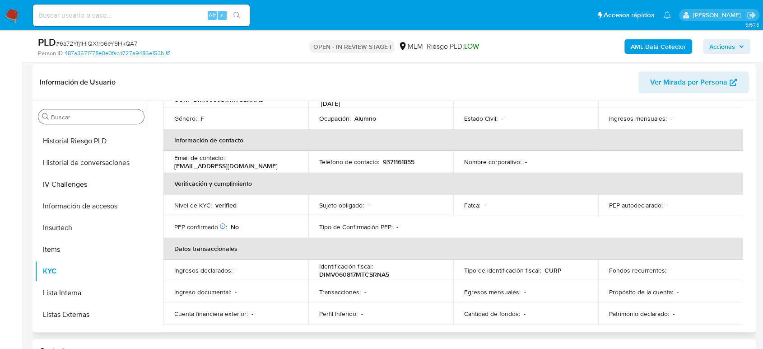
click at [396, 158] on p "9371161855" at bounding box center [399, 162] width 32 height 8
copy p "9371161855"
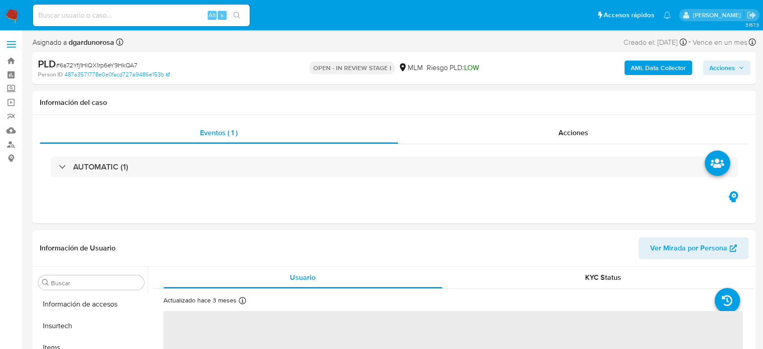
scroll to position [382, 0]
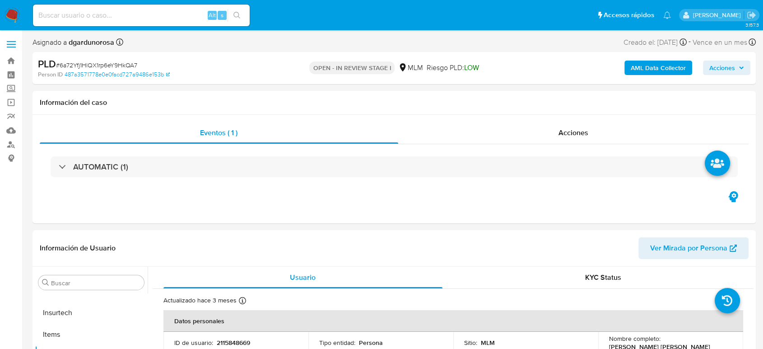
select select "10"
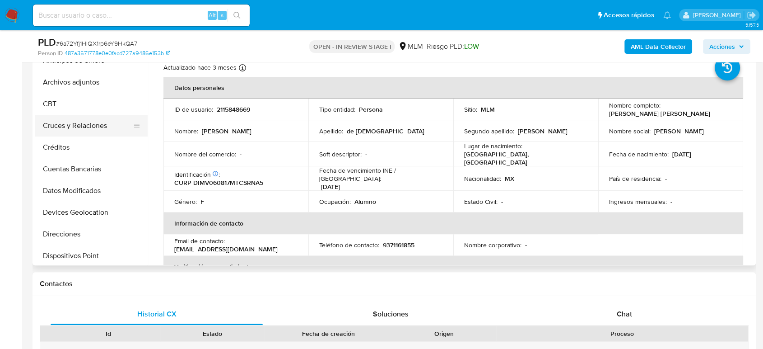
scroll to position [0, 0]
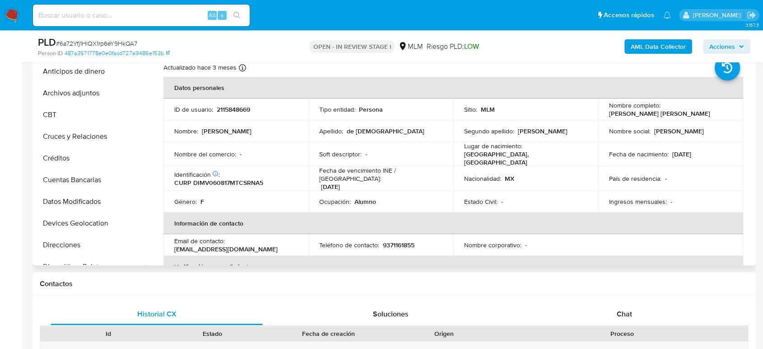
click at [69, 95] on button "Archivos adjuntos" at bounding box center [91, 93] width 113 height 22
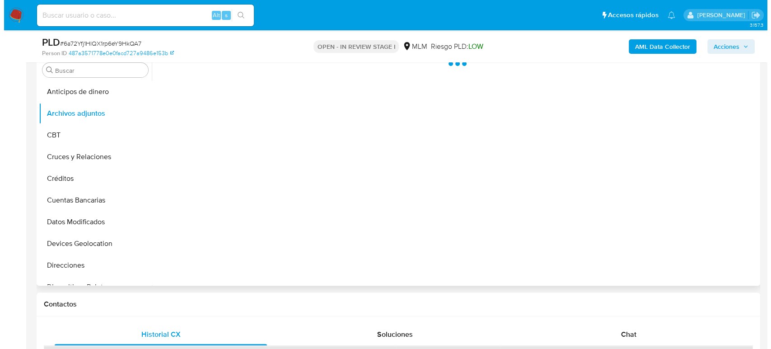
scroll to position [150, 0]
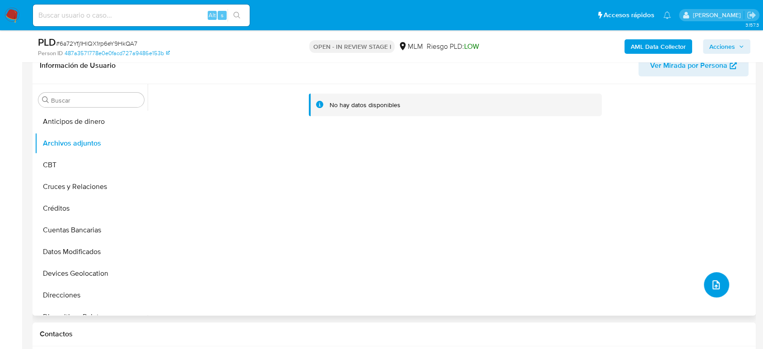
click at [713, 291] on button "upload-file" at bounding box center [716, 284] width 25 height 25
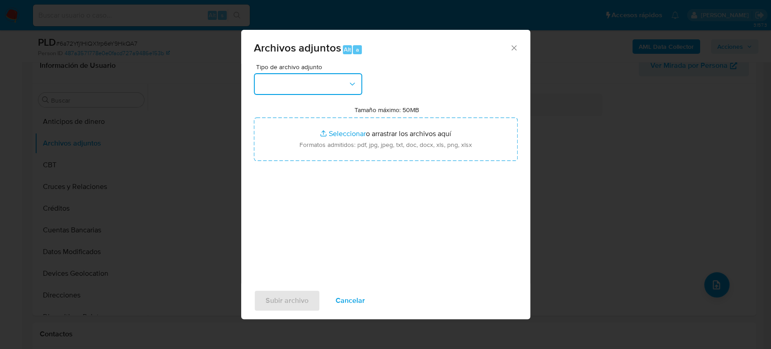
click at [322, 80] on button "button" at bounding box center [308, 84] width 108 height 22
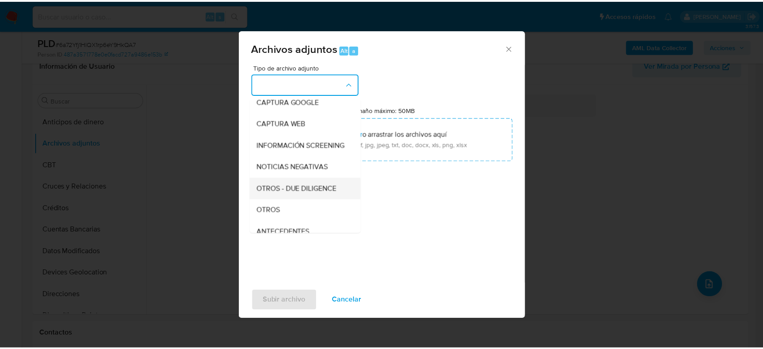
scroll to position [100, 0]
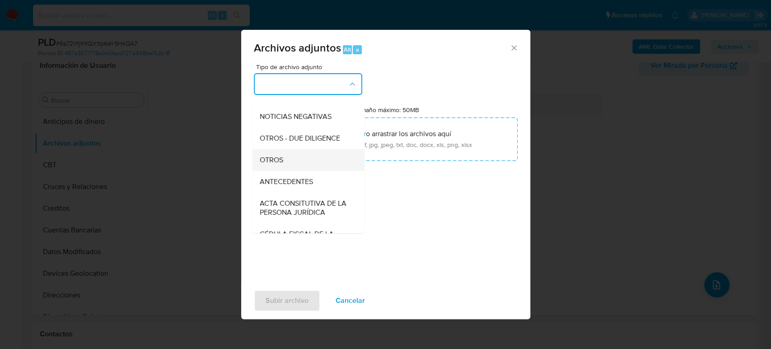
click at [296, 170] on div "OTROS" at bounding box center [305, 160] width 92 height 22
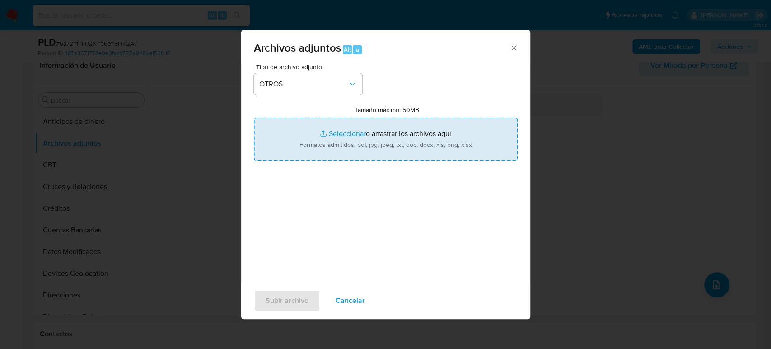
type input "C:\fakepath\2115848669_Vanessa Dios_Agosto2025.pdf"
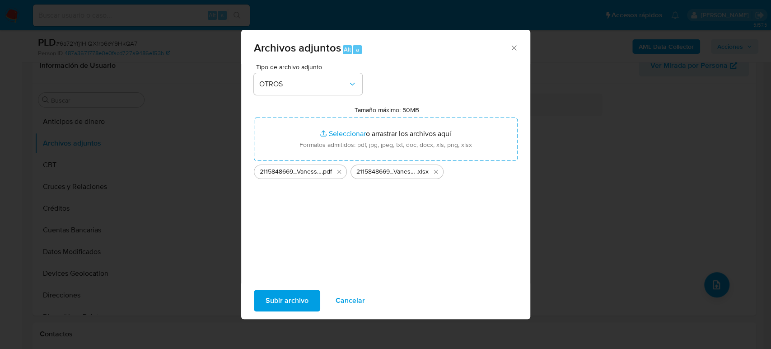
click at [302, 304] on span "Subir archivo" at bounding box center [287, 300] width 43 height 20
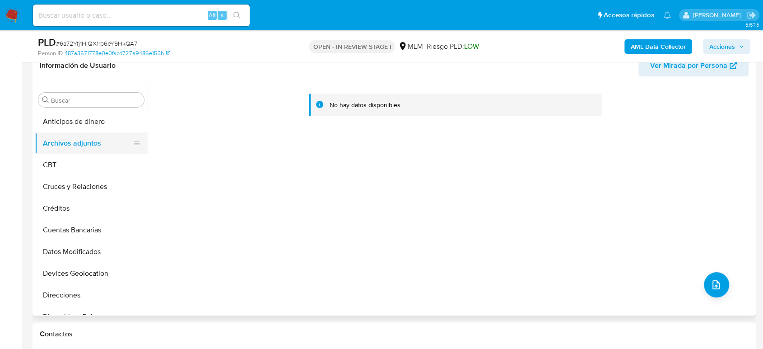
drag, startPoint x: 73, startPoint y: 192, endPoint x: 72, endPoint y: 151, distance: 40.7
click at [73, 192] on button "Cruces y Relaciones" at bounding box center [91, 187] width 113 height 22
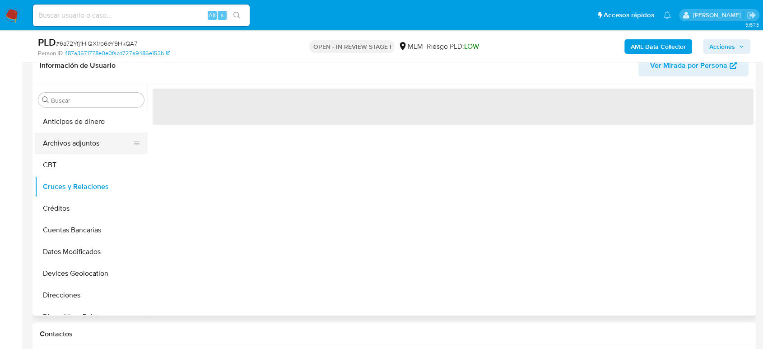
click at [73, 147] on button "Archivos adjuntos" at bounding box center [88, 143] width 106 height 22
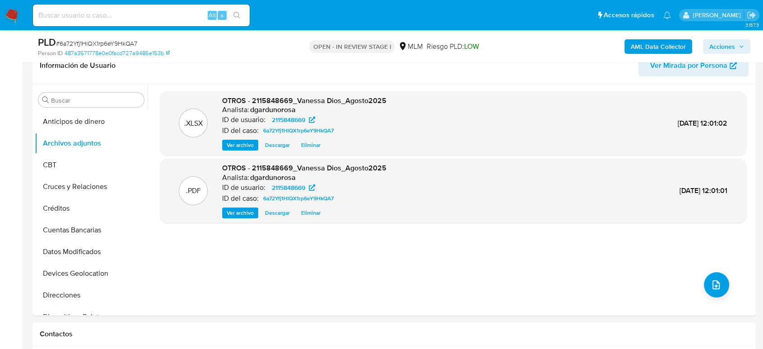
click at [730, 45] on span "Acciones" at bounding box center [723, 46] width 26 height 14
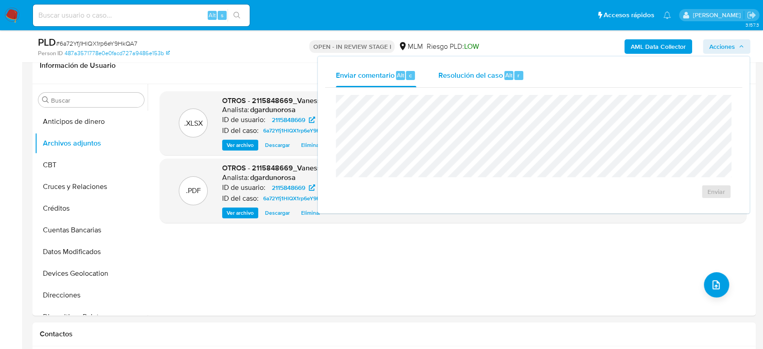
click at [470, 78] on span "Resolución del caso" at bounding box center [470, 75] width 65 height 10
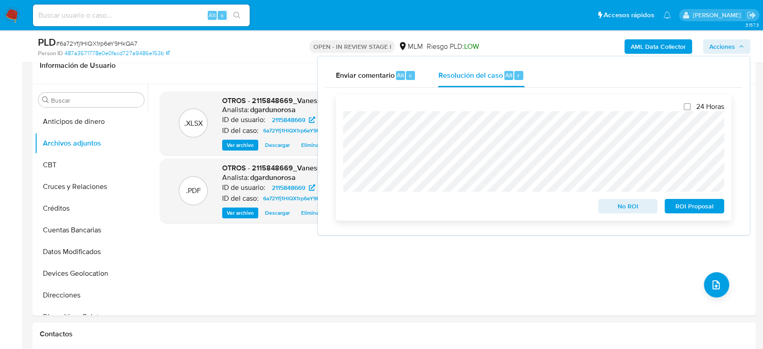
click at [700, 205] on span "ROI Proposal" at bounding box center [694, 206] width 47 height 13
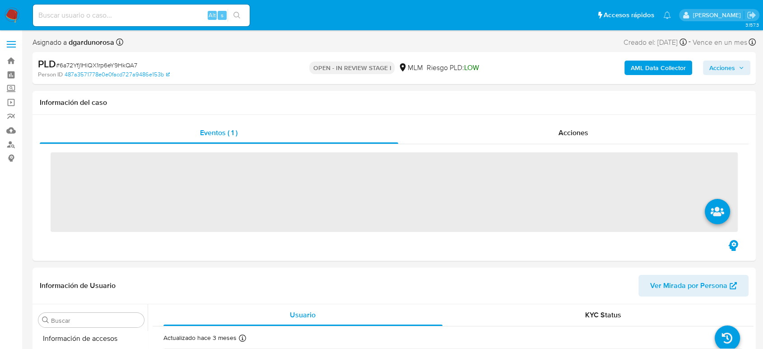
scroll to position [382, 0]
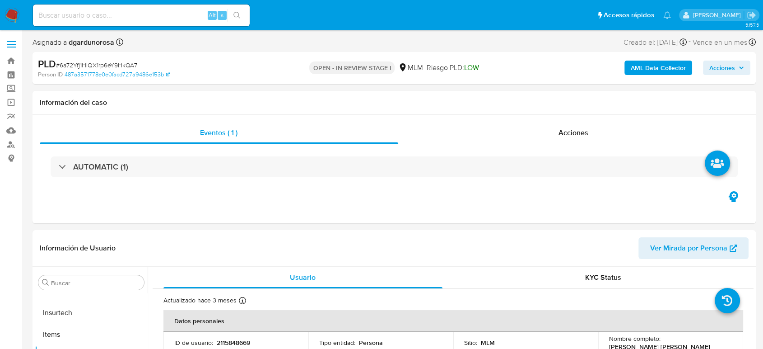
select select "10"
click at [11, 44] on span at bounding box center [11, 44] width 9 height 1
click at [0, 0] on input "checkbox" at bounding box center [0, 0] width 0 height 0
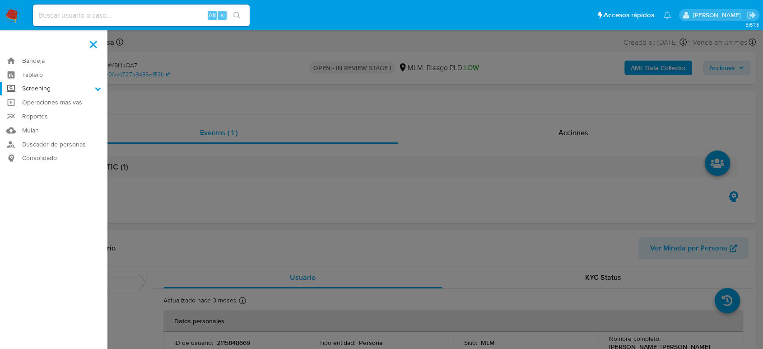
click at [45, 88] on label "Screening" at bounding box center [54, 89] width 108 height 14
click at [0, 0] on input "Screening" at bounding box center [0, 0] width 0 height 0
click at [53, 124] on link "Herramientas" at bounding box center [54, 123] width 108 height 11
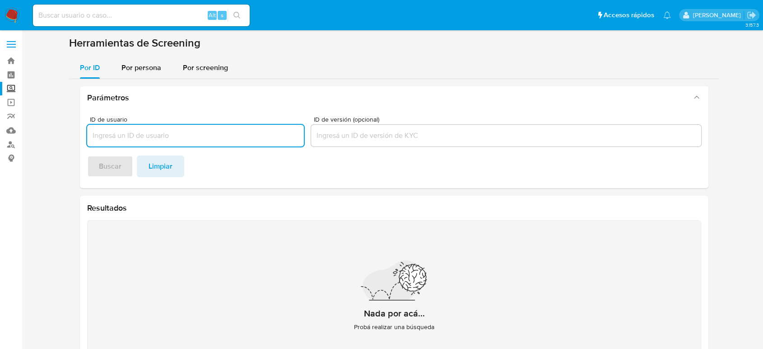
click at [202, 138] on input "ID de usuario" at bounding box center [195, 136] width 217 height 12
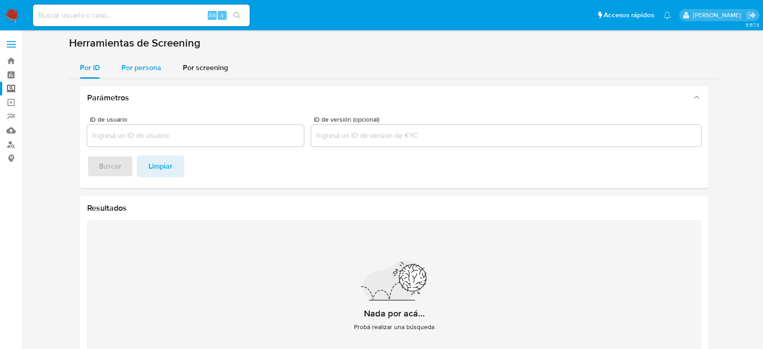
click at [154, 65] on span "Por persona" at bounding box center [142, 67] width 40 height 10
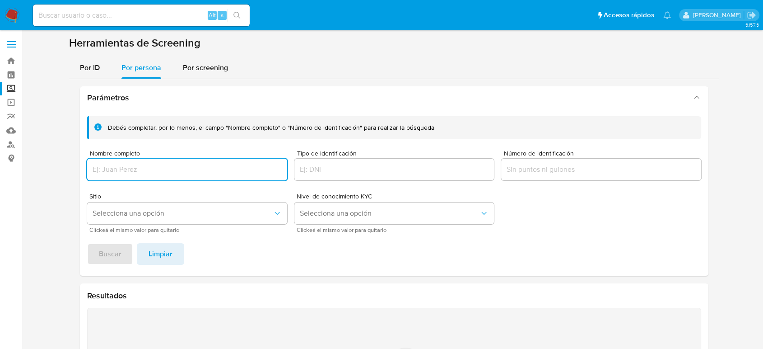
click at [177, 170] on input "Nombre completo" at bounding box center [187, 170] width 200 height 12
type input "David De Dios Hidalgo"
click at [120, 253] on button "Buscar" at bounding box center [110, 254] width 46 height 22
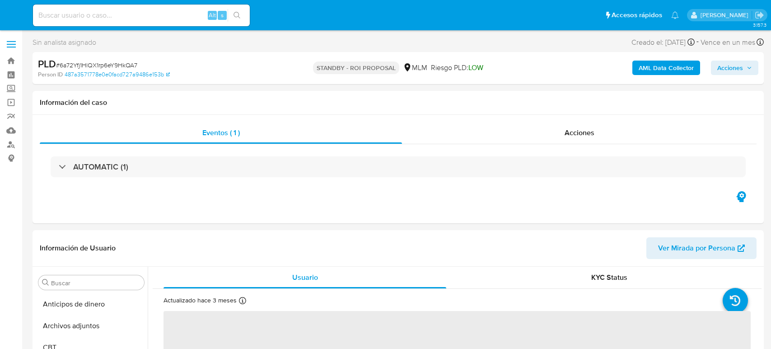
select select "10"
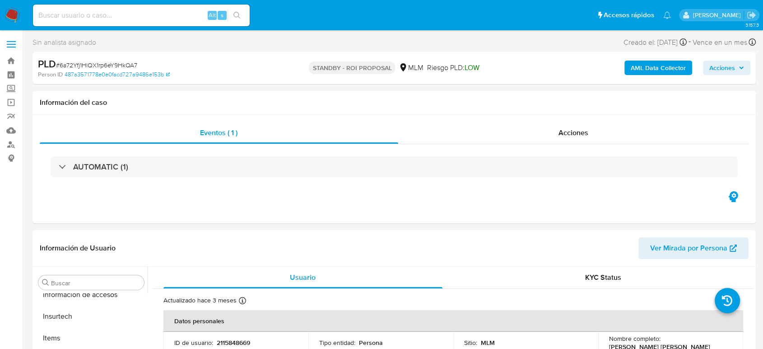
scroll to position [382, 0]
